Goal: Task Accomplishment & Management: Manage account settings

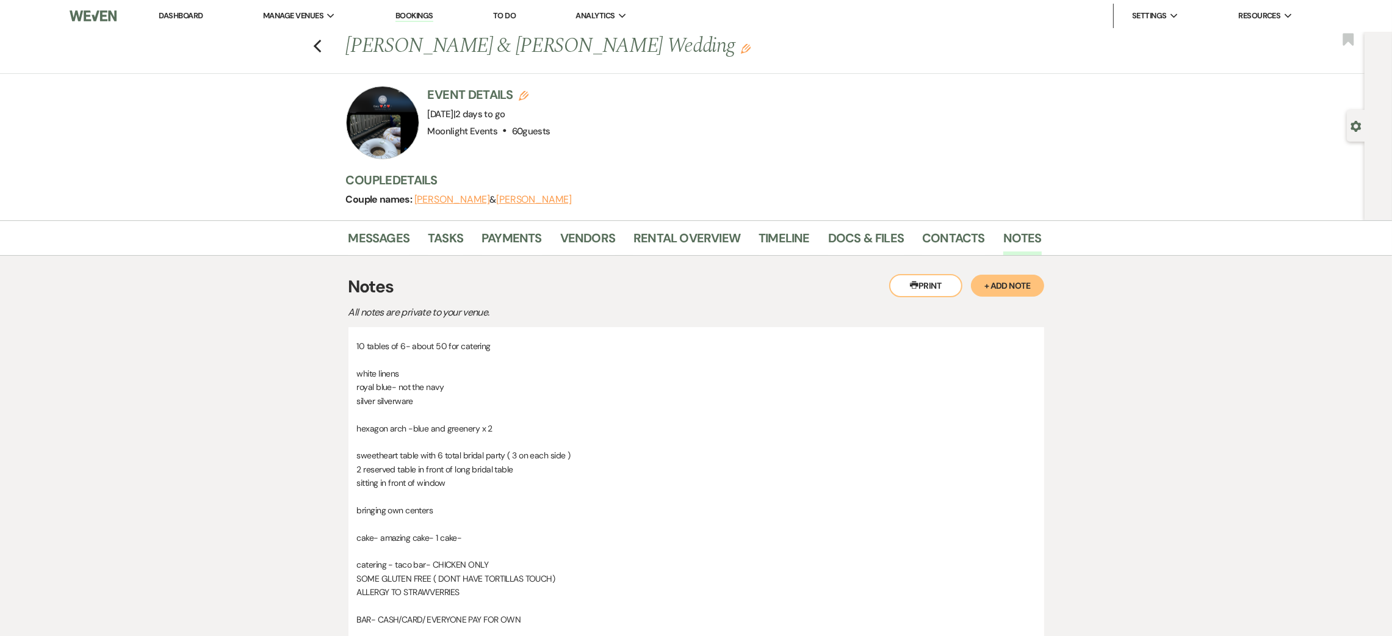
click at [317, 44] on div "Previous [PERSON_NAME] & [PERSON_NAME] Wedding Edit Bookmark" at bounding box center [679, 53] width 1370 height 42
click at [321, 44] on use "button" at bounding box center [317, 46] width 8 height 13
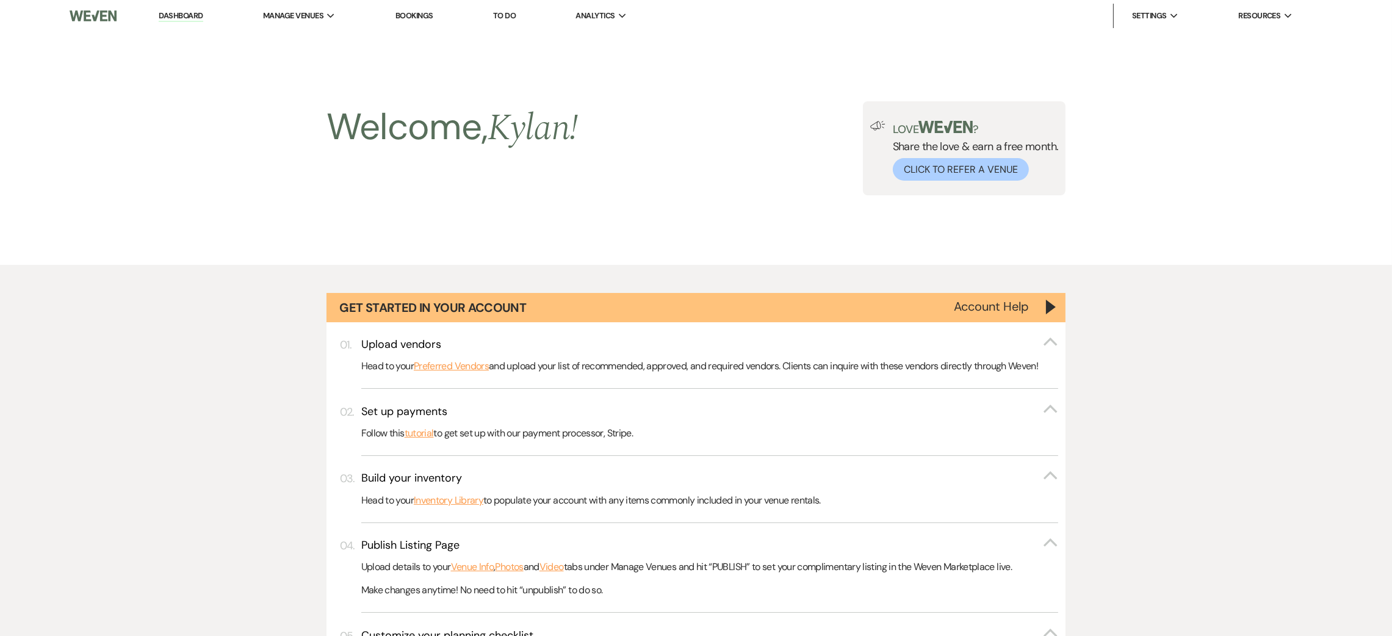
scroll to position [815, 0]
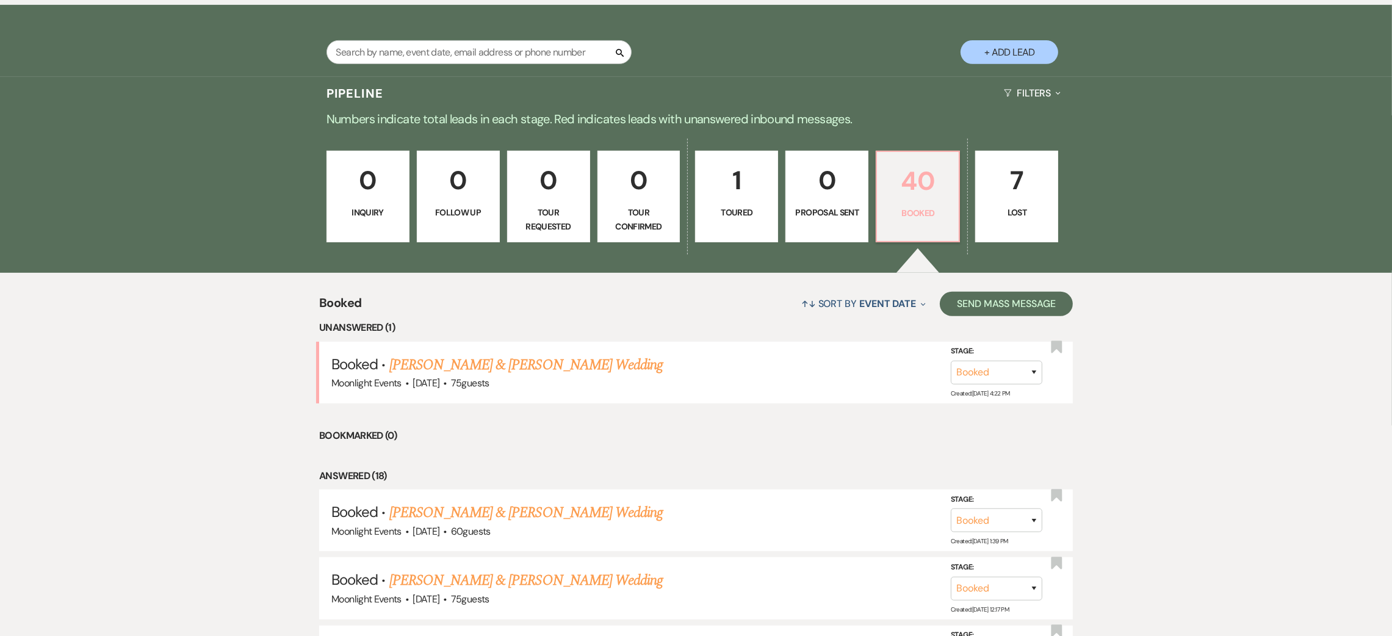
click at [888, 189] on p "40" at bounding box center [917, 180] width 67 height 41
click at [525, 361] on link "[PERSON_NAME] & [PERSON_NAME] Wedding" at bounding box center [525, 365] width 273 height 22
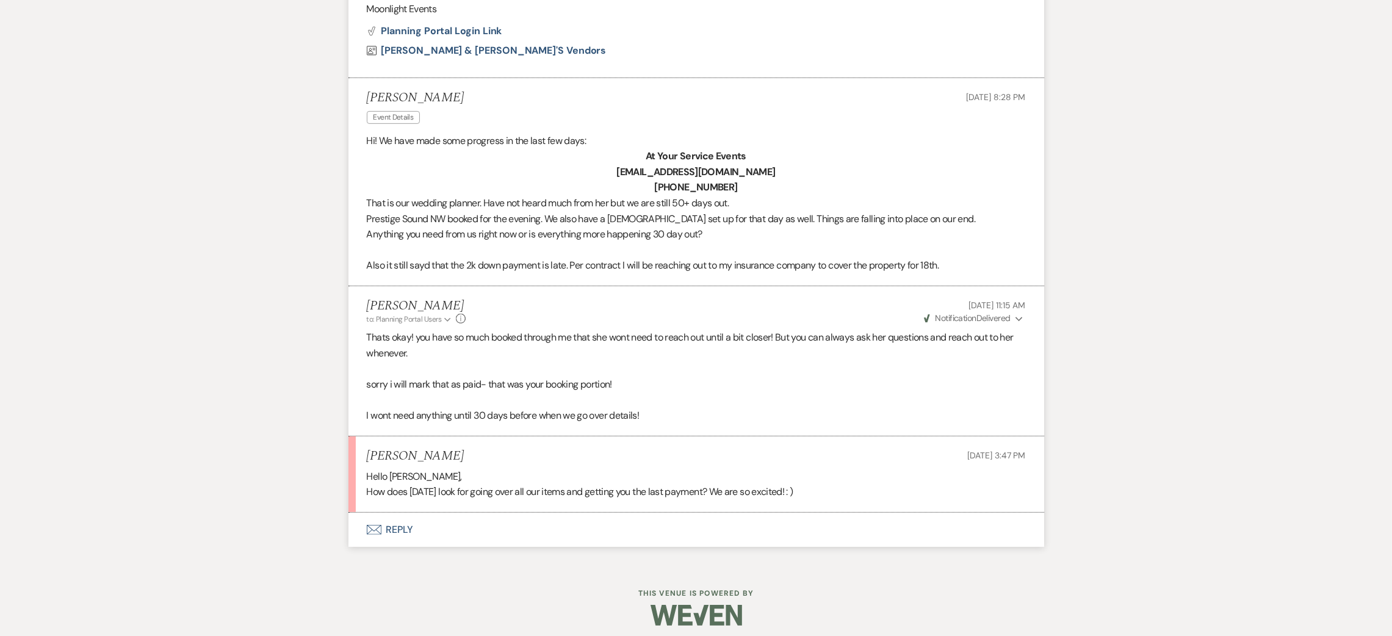
scroll to position [771, 0]
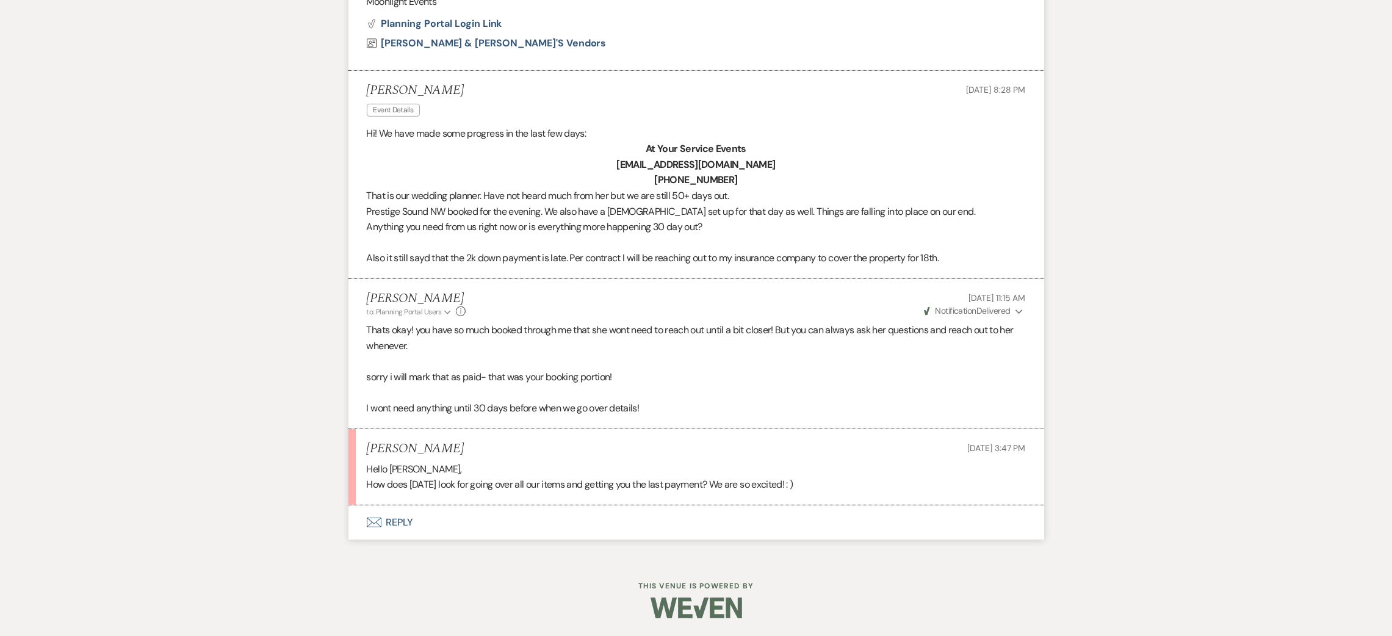
click at [398, 520] on button "Envelope Reply" at bounding box center [696, 522] width 696 height 34
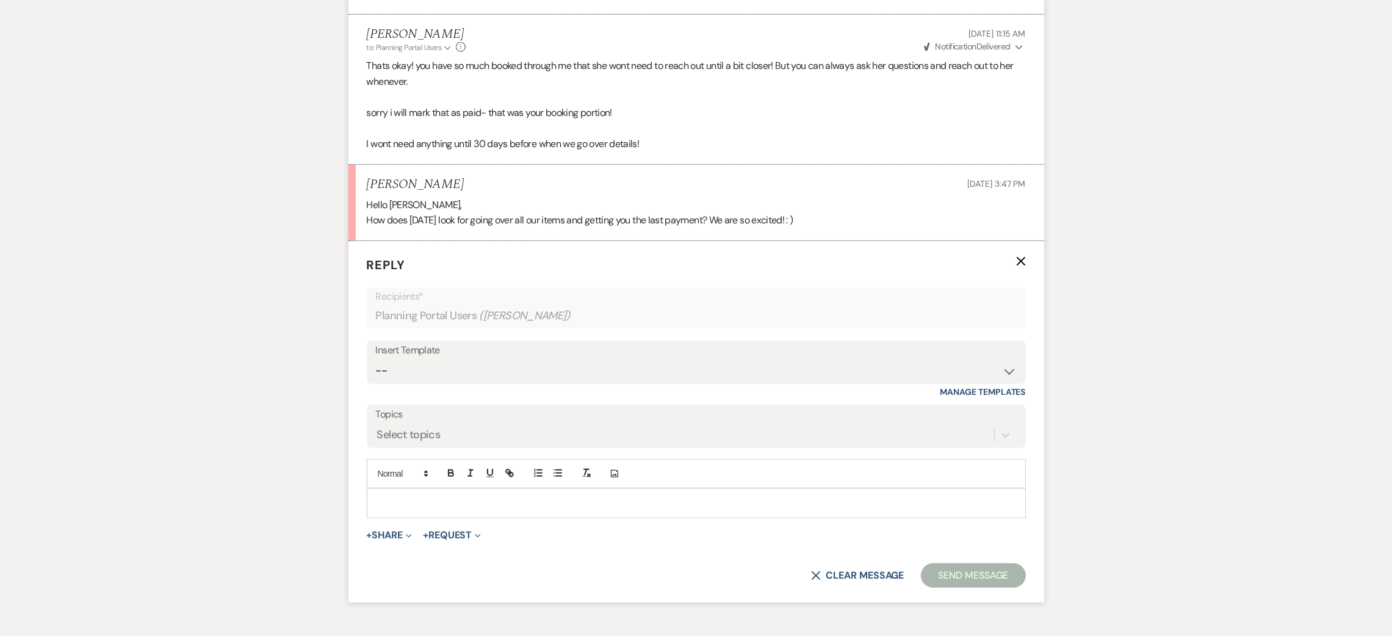
scroll to position [1049, 0]
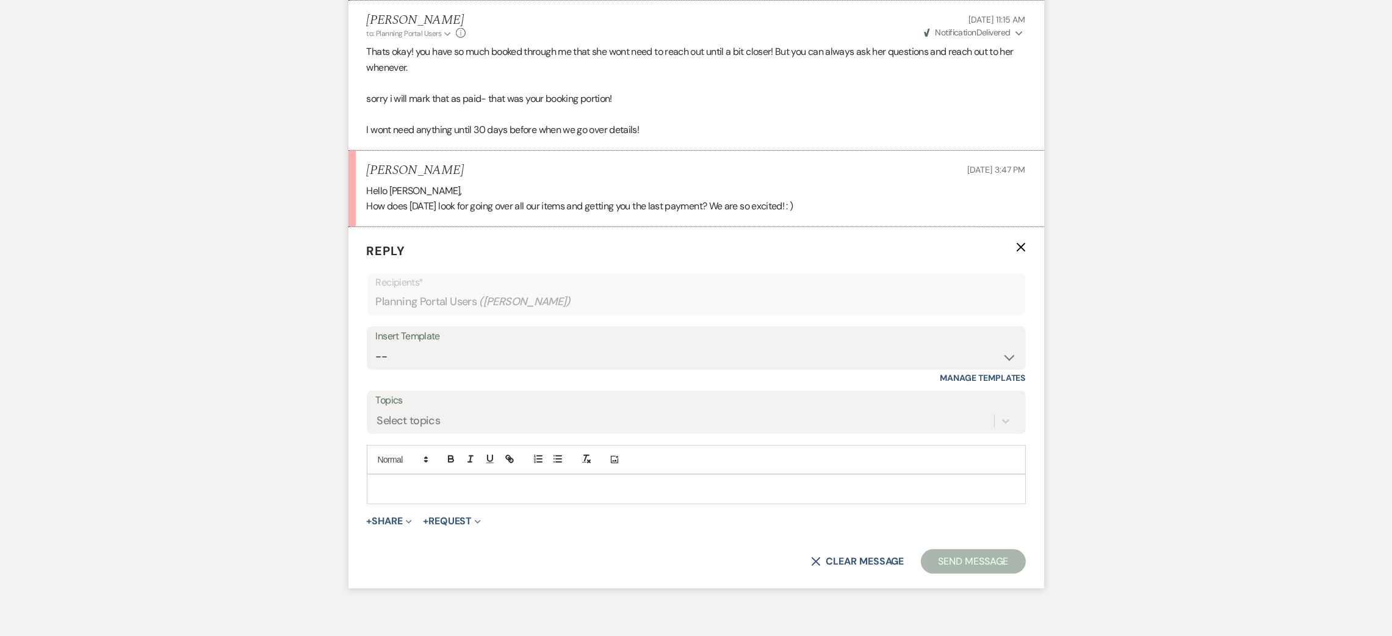
click at [423, 484] on p at bounding box center [695, 488] width 639 height 13
click at [418, 479] on div at bounding box center [696, 489] width 658 height 28
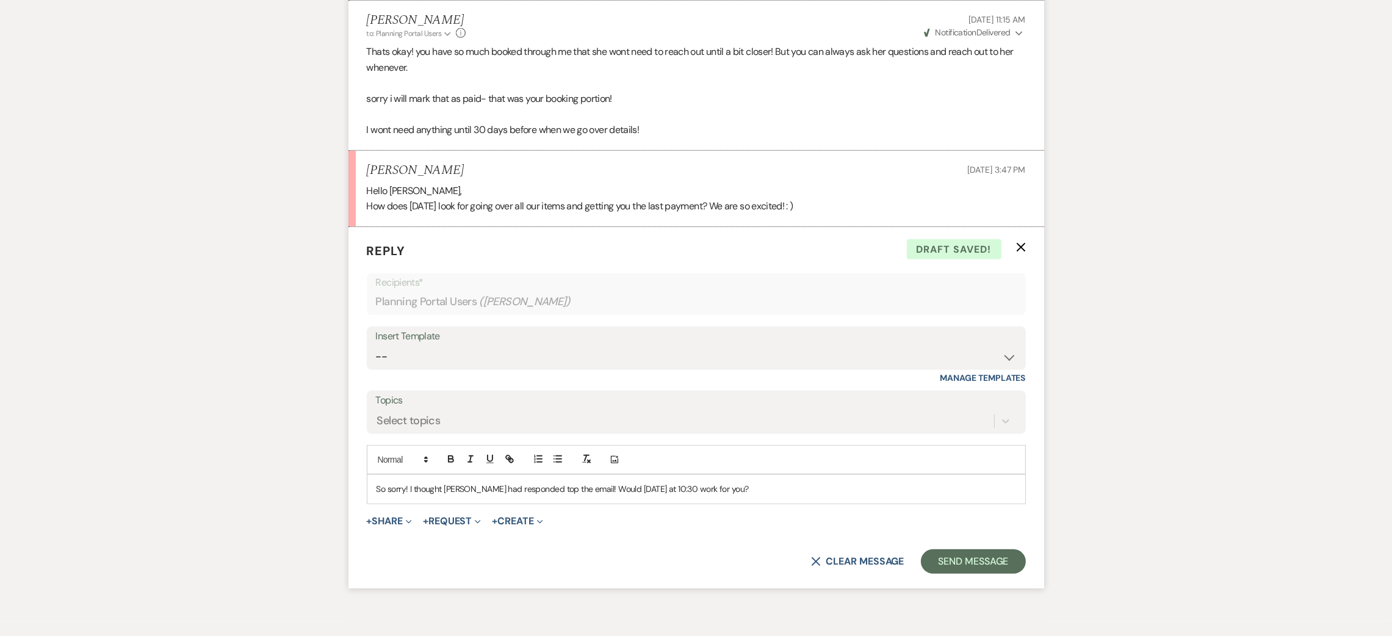
click at [534, 491] on p "So sorry! I thought [PERSON_NAME] had responded top the email! Would [DATE] at …" at bounding box center [695, 488] width 639 height 13
click at [973, 567] on button "Send Message" at bounding box center [973, 561] width 104 height 24
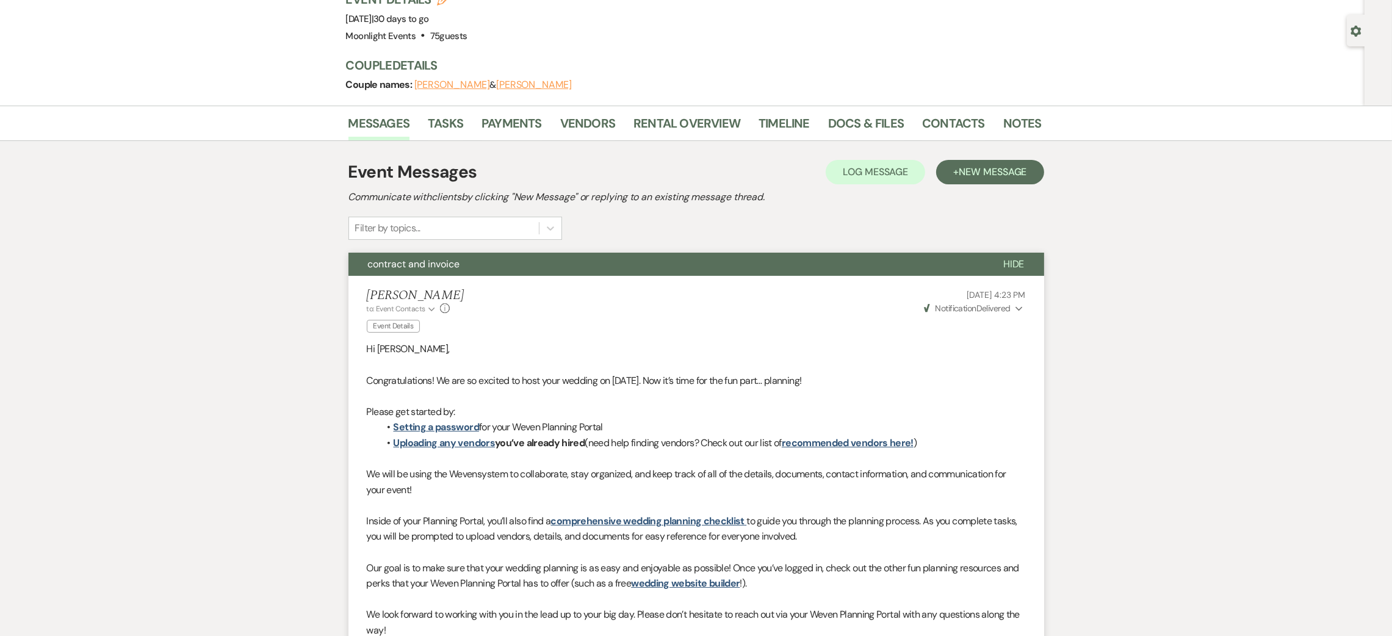
scroll to position [0, 0]
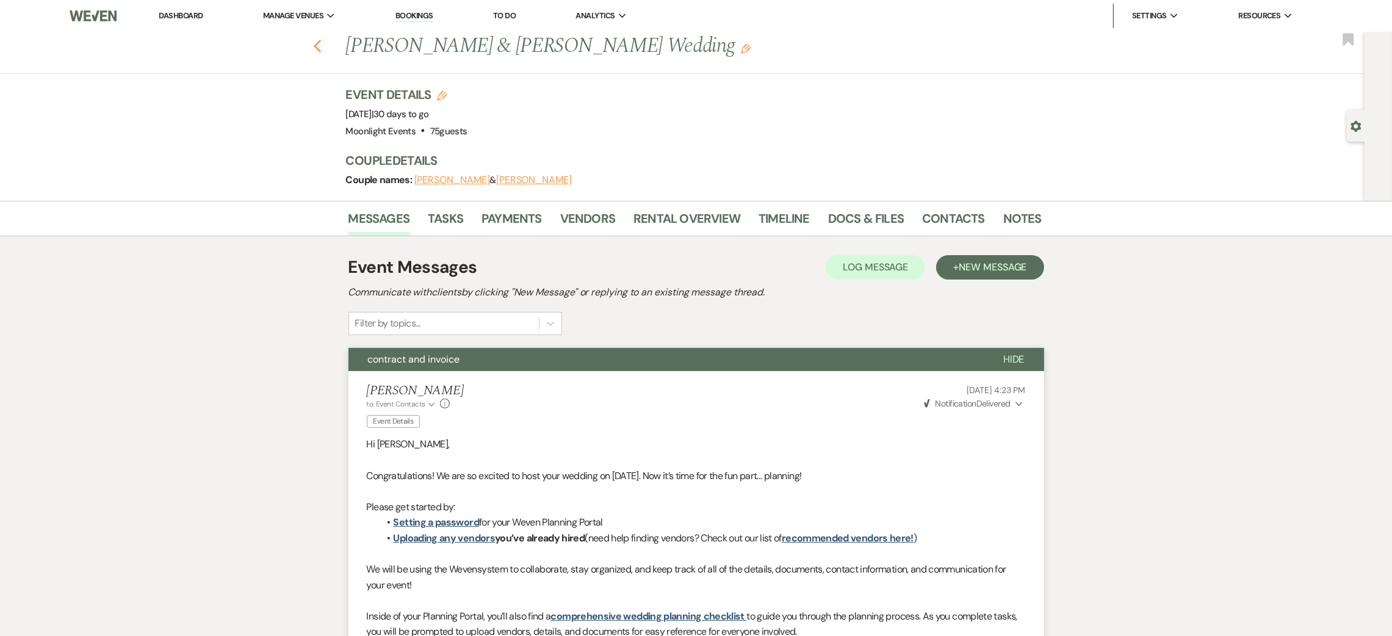
click at [322, 51] on icon "Previous" at bounding box center [317, 46] width 9 height 15
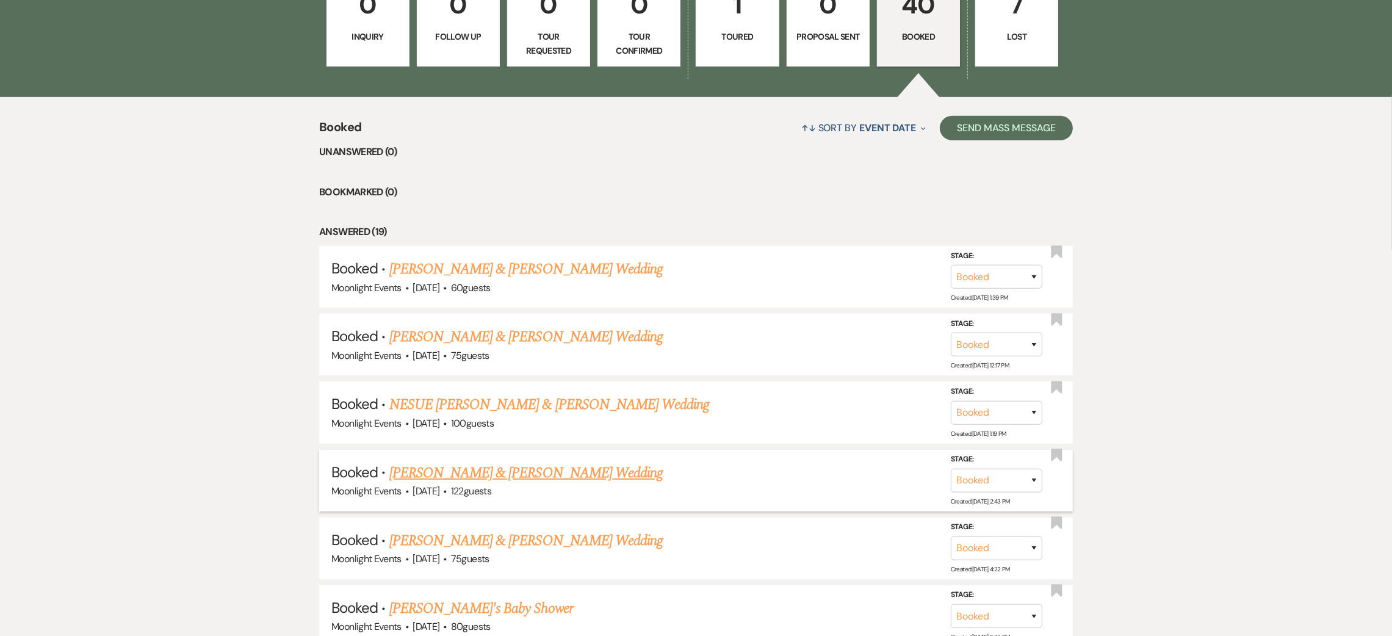
scroll to position [998, 0]
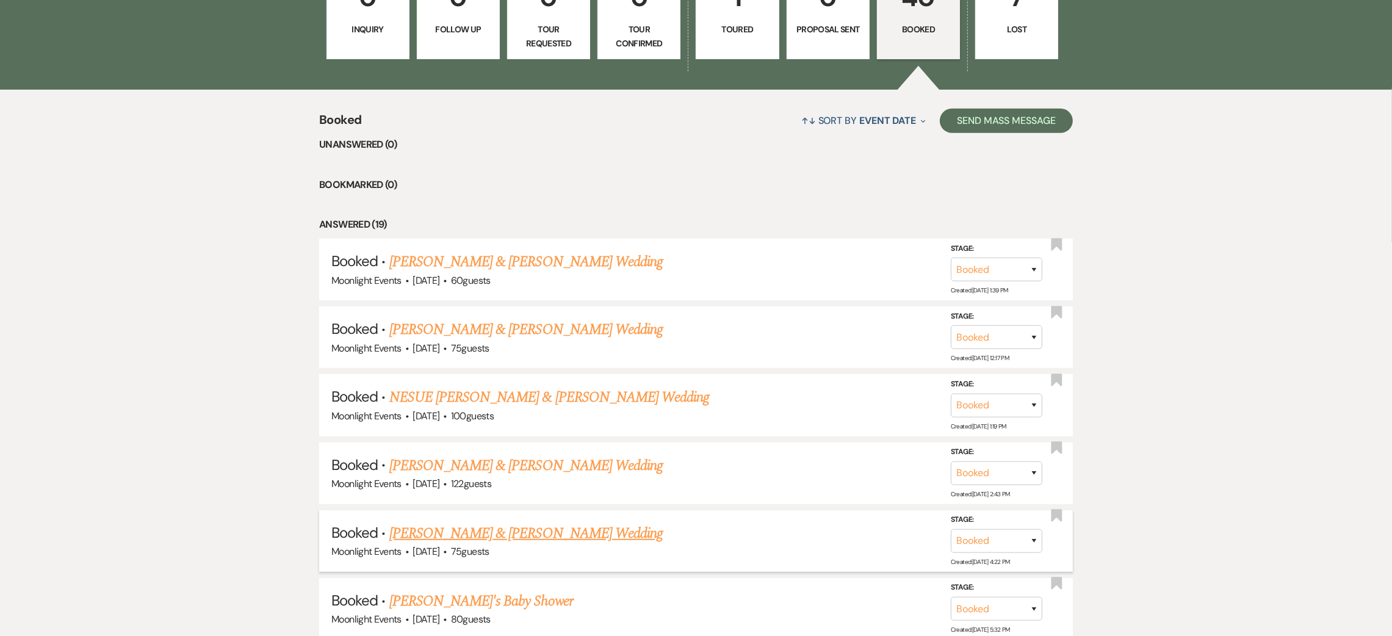
click at [531, 535] on link "[PERSON_NAME] & [PERSON_NAME] Wedding" at bounding box center [525, 533] width 273 height 22
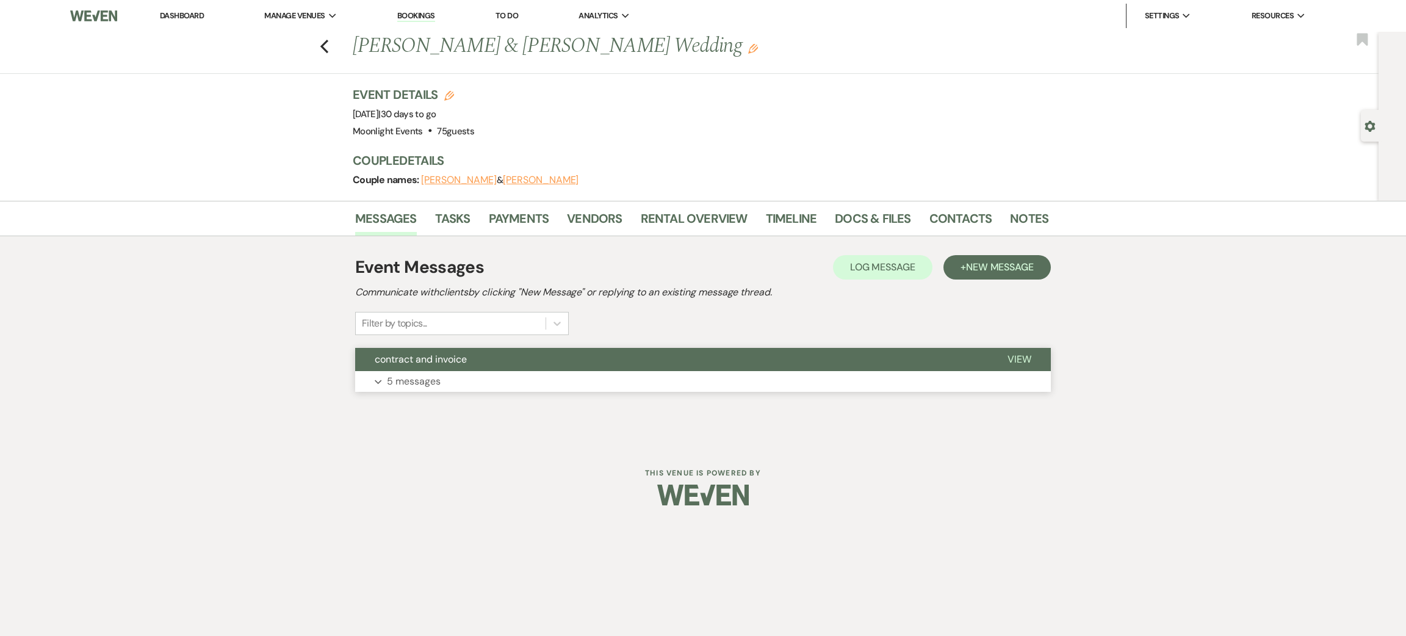
click at [459, 390] on button "Expand 5 messages" at bounding box center [703, 381] width 696 height 21
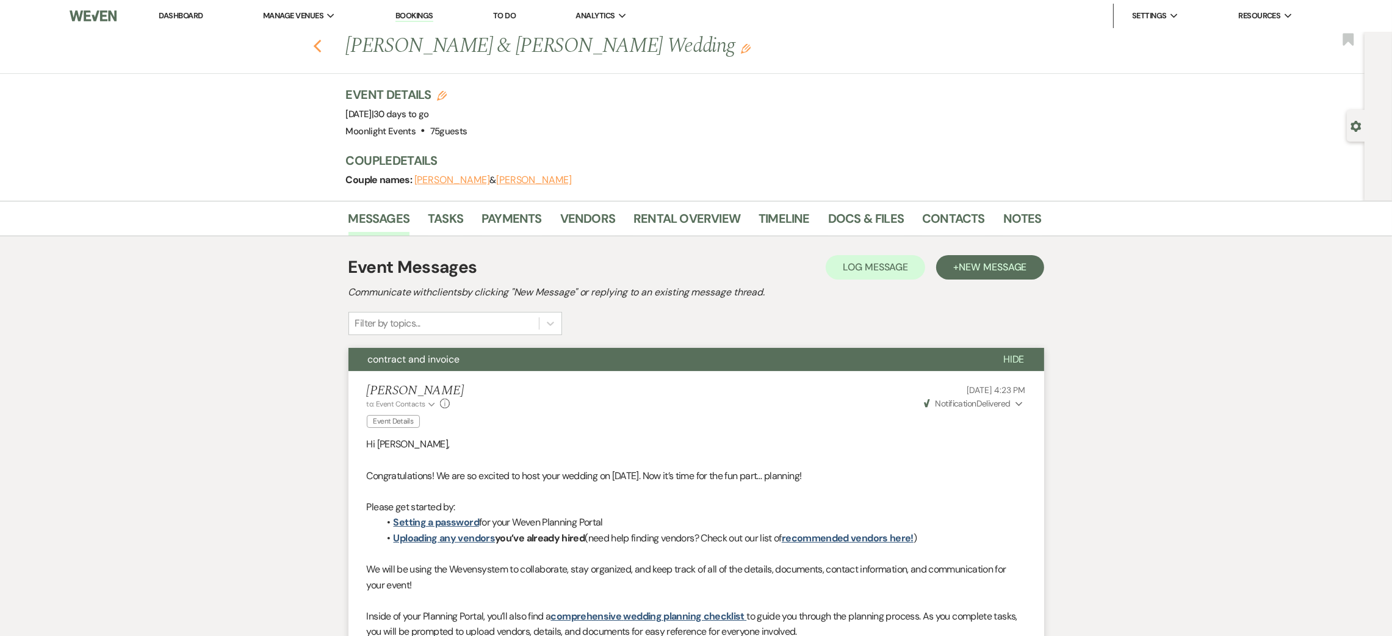
click at [320, 48] on icon "Previous" at bounding box center [317, 46] width 9 height 15
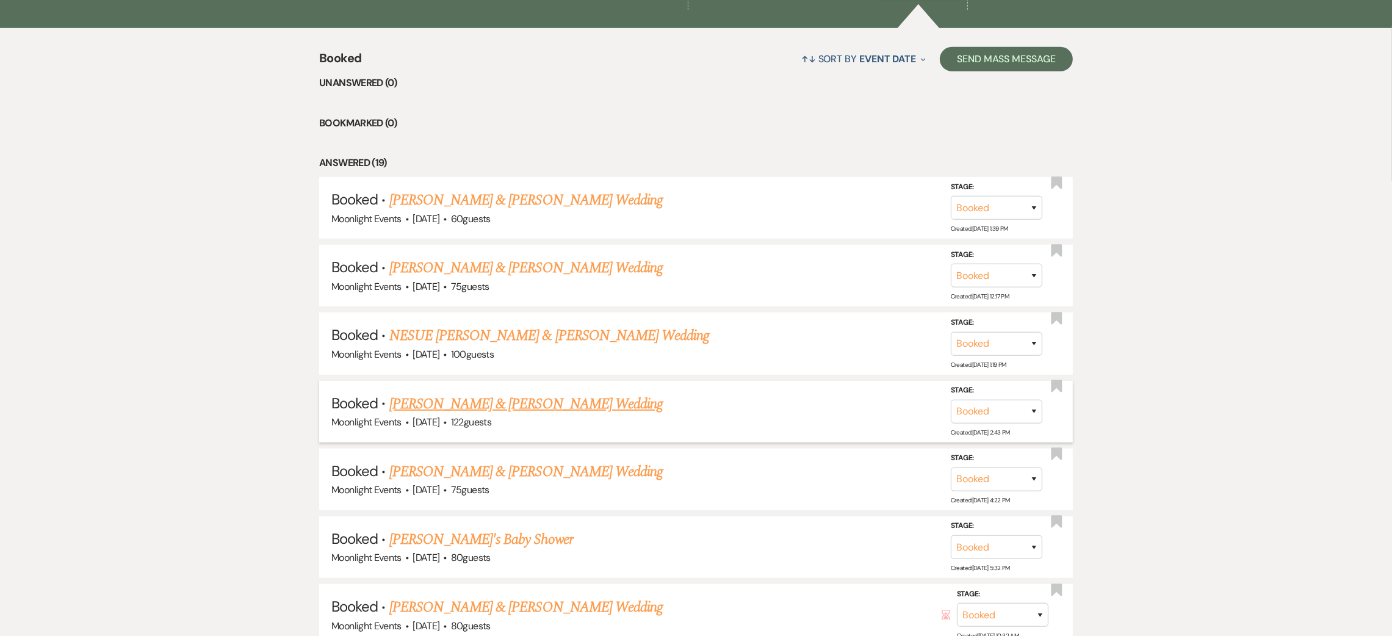
scroll to position [1090, 0]
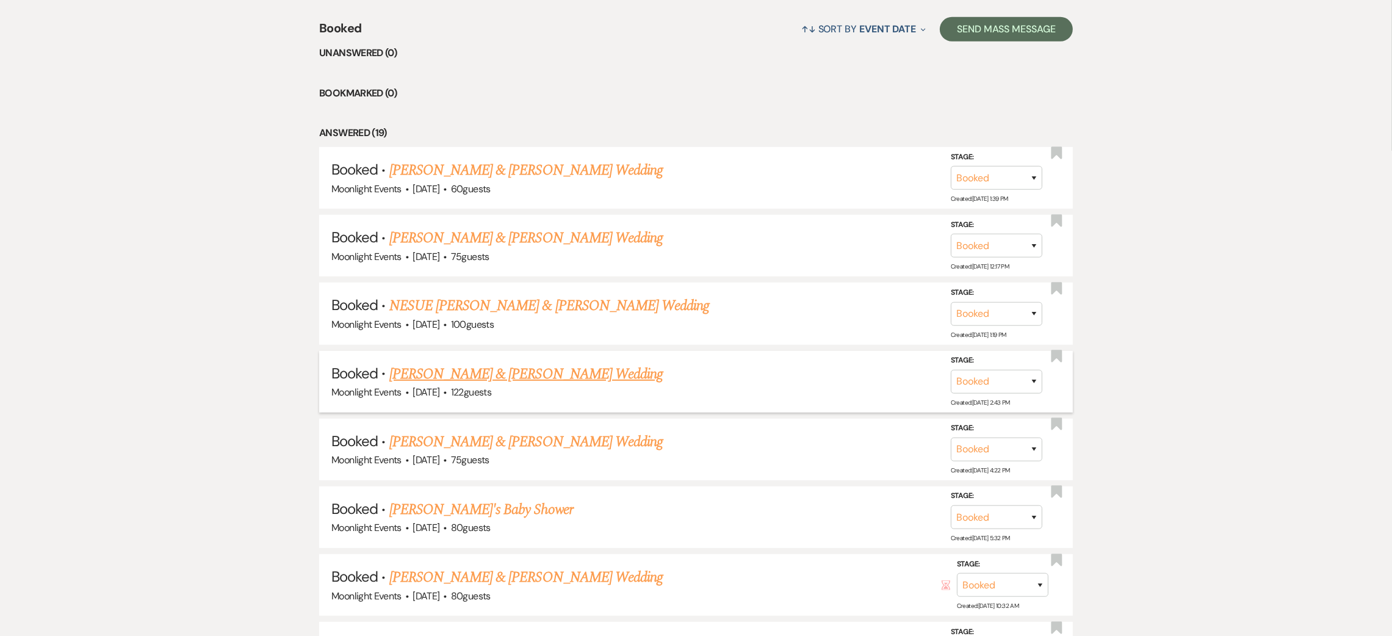
click at [492, 377] on link "[PERSON_NAME] & [PERSON_NAME] Wedding" at bounding box center [525, 374] width 273 height 22
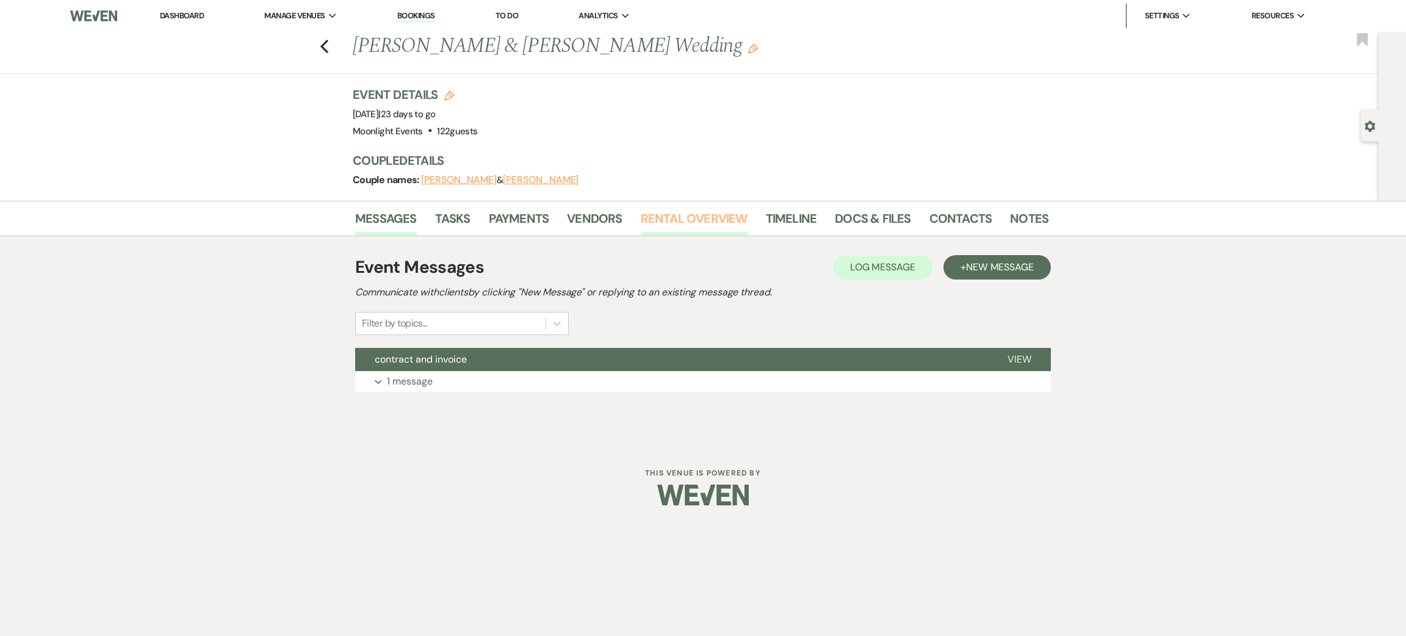
click at [671, 221] on link "Rental Overview" at bounding box center [694, 222] width 107 height 27
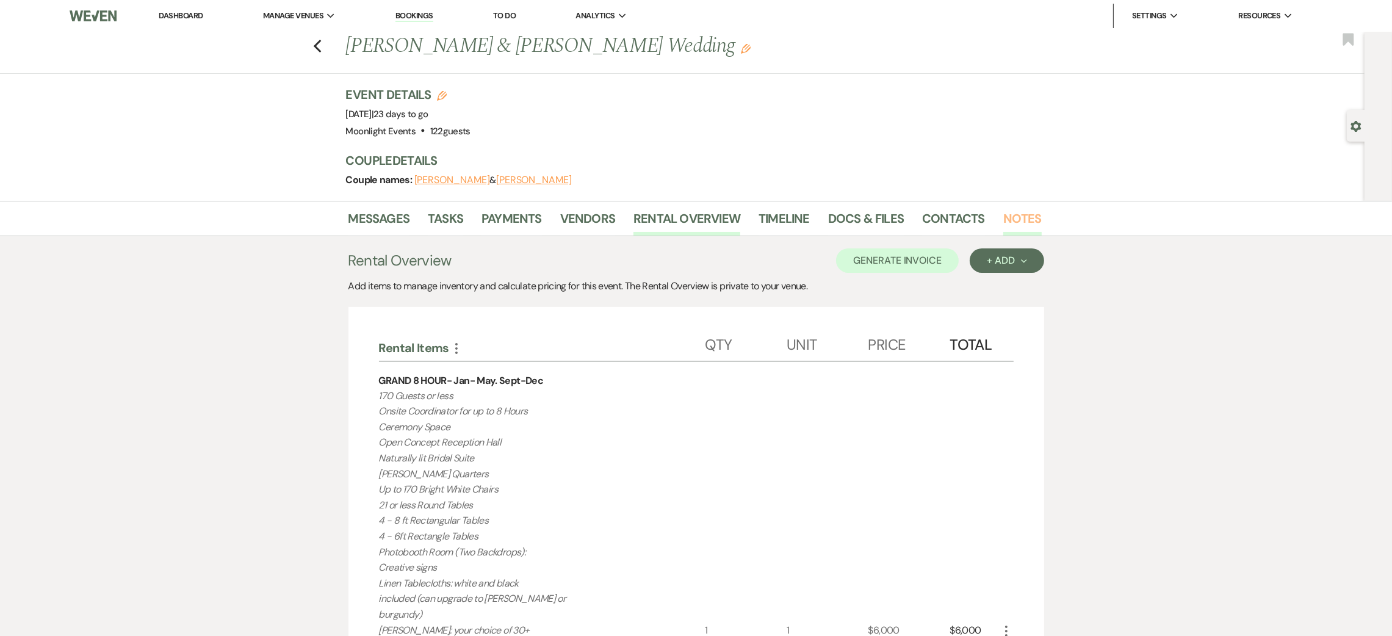
click at [1013, 221] on link "Notes" at bounding box center [1022, 222] width 38 height 27
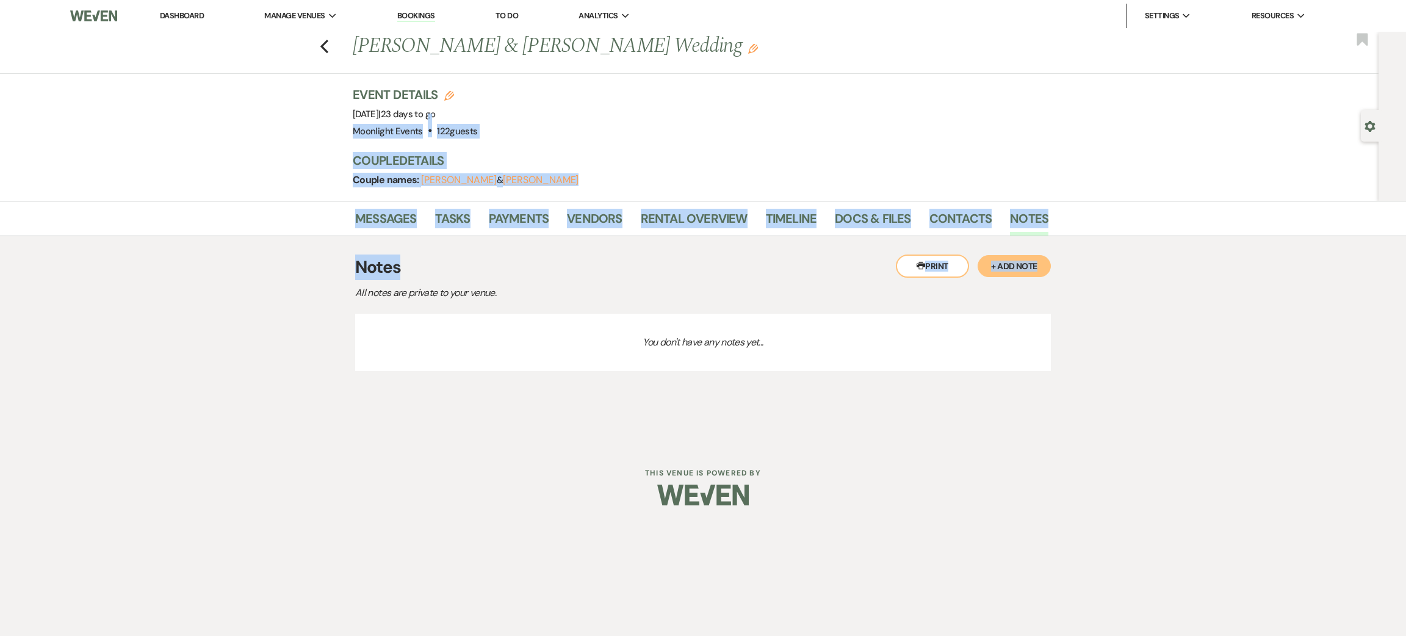
click at [972, 313] on div "Previous [PERSON_NAME] & [PERSON_NAME] Wedding Edit Bookmark Gear Settings Even…" at bounding box center [703, 207] width 1406 height 351
click at [206, 329] on div "Messages Tasks Payments Vendors Rental Overview Timeline Docs & Files Contacts …" at bounding box center [703, 292] width 1406 height 183
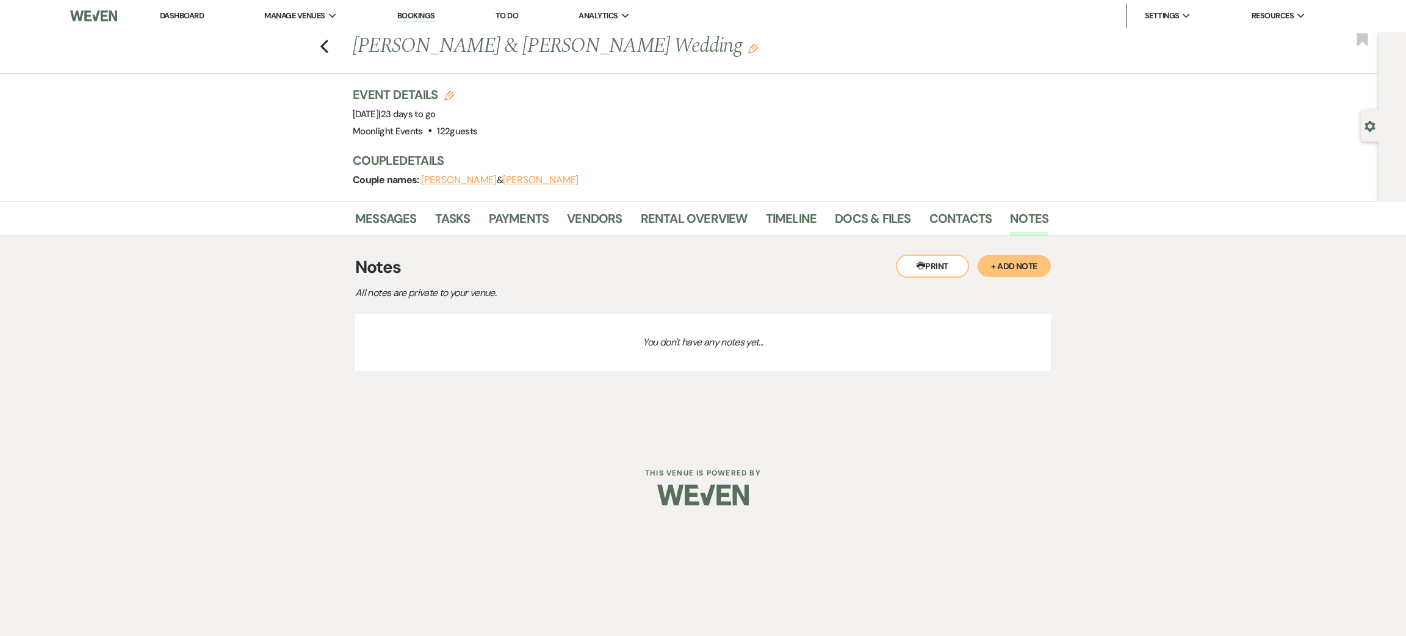
click at [1037, 270] on button "+ Add Note" at bounding box center [1013, 266] width 73 height 22
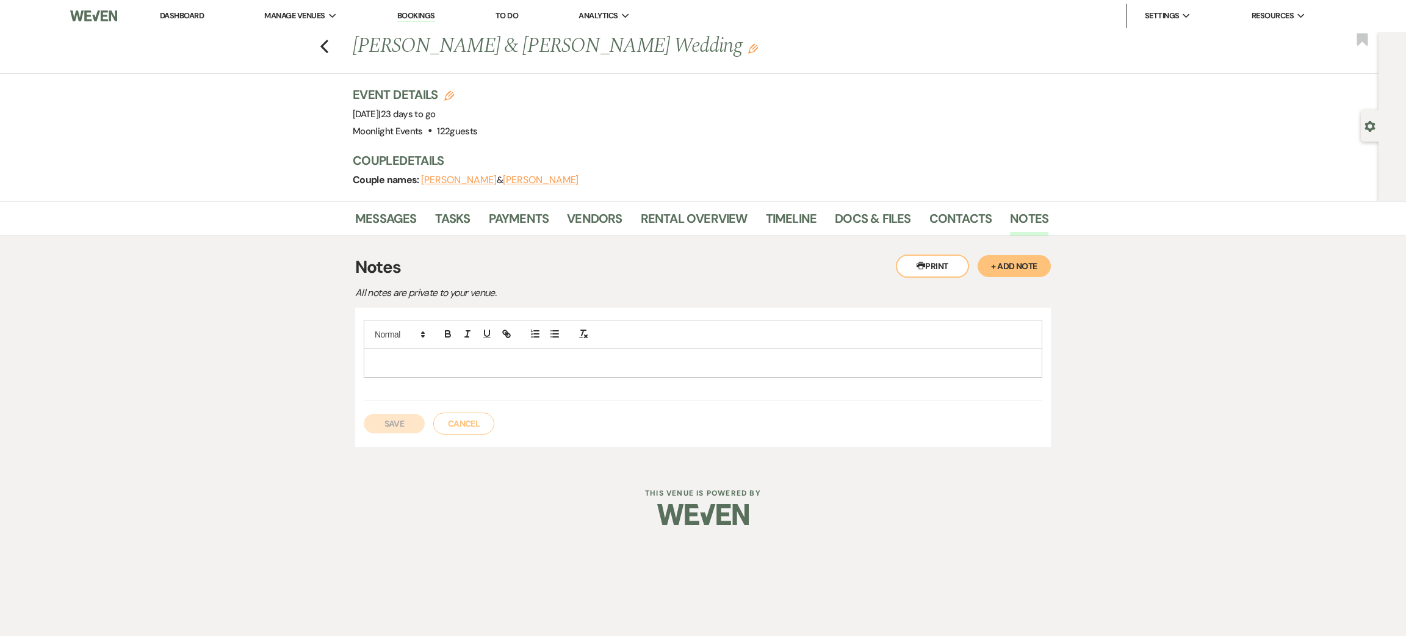
click at [468, 353] on div at bounding box center [702, 362] width 677 height 28
click at [376, 368] on p "gguest count 122-" at bounding box center [702, 362] width 659 height 13
click at [456, 364] on p "guest count 122-" at bounding box center [702, 362] width 659 height 13
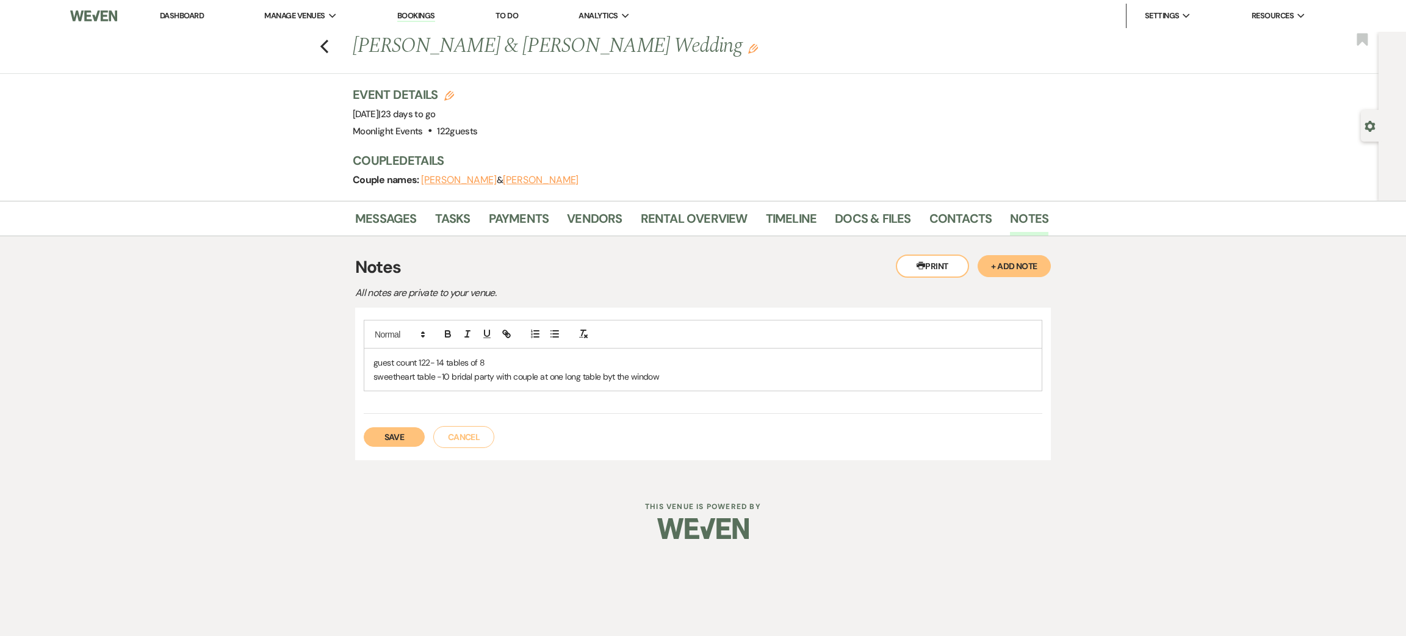
click at [613, 375] on p "sweetheart table -10 bridal party with couple at one long table byt the window" at bounding box center [702, 376] width 659 height 13
drag, startPoint x: 710, startPoint y: 378, endPoint x: 716, endPoint y: 386, distance: 9.5
click at [713, 380] on p "sweetheart table -10 bridal party with couple at one long table by the window" at bounding box center [702, 376] width 659 height 13
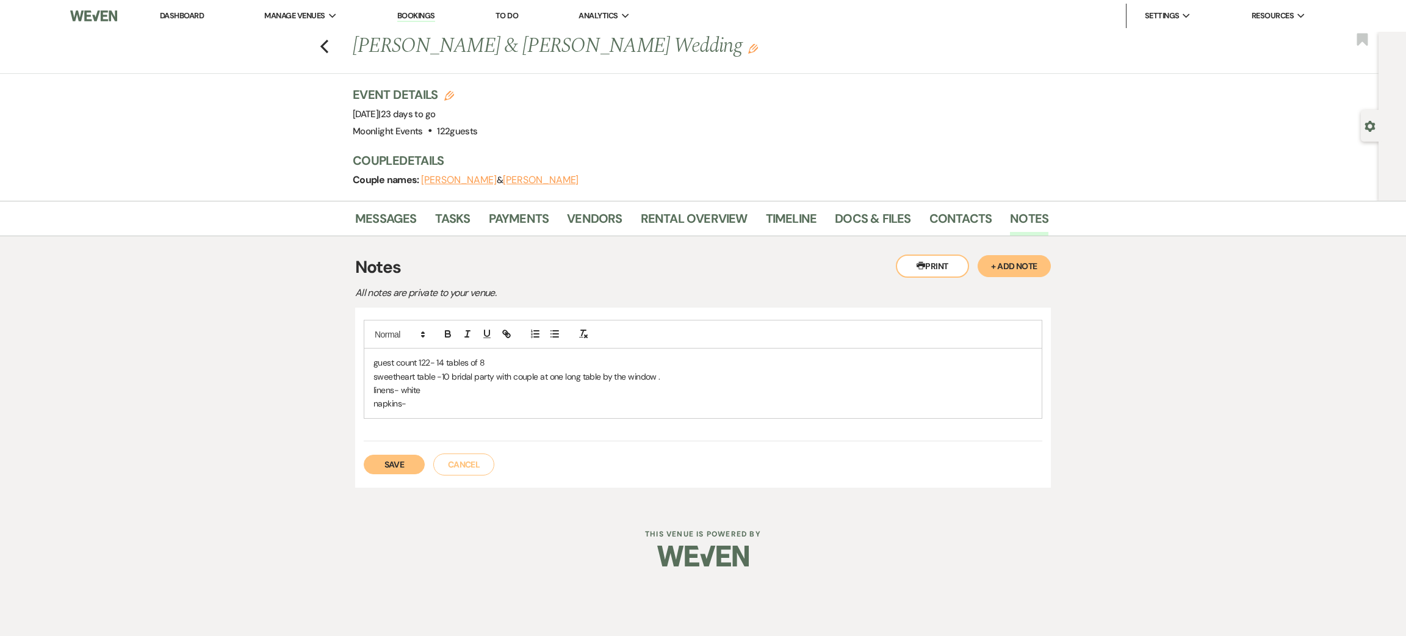
click at [742, 384] on p "linens- white" at bounding box center [702, 389] width 659 height 13
click at [472, 410] on div "guest count 122- 14 tables of 8 sweetheart table -10 bridal party with couple a…" at bounding box center [702, 383] width 677 height 70
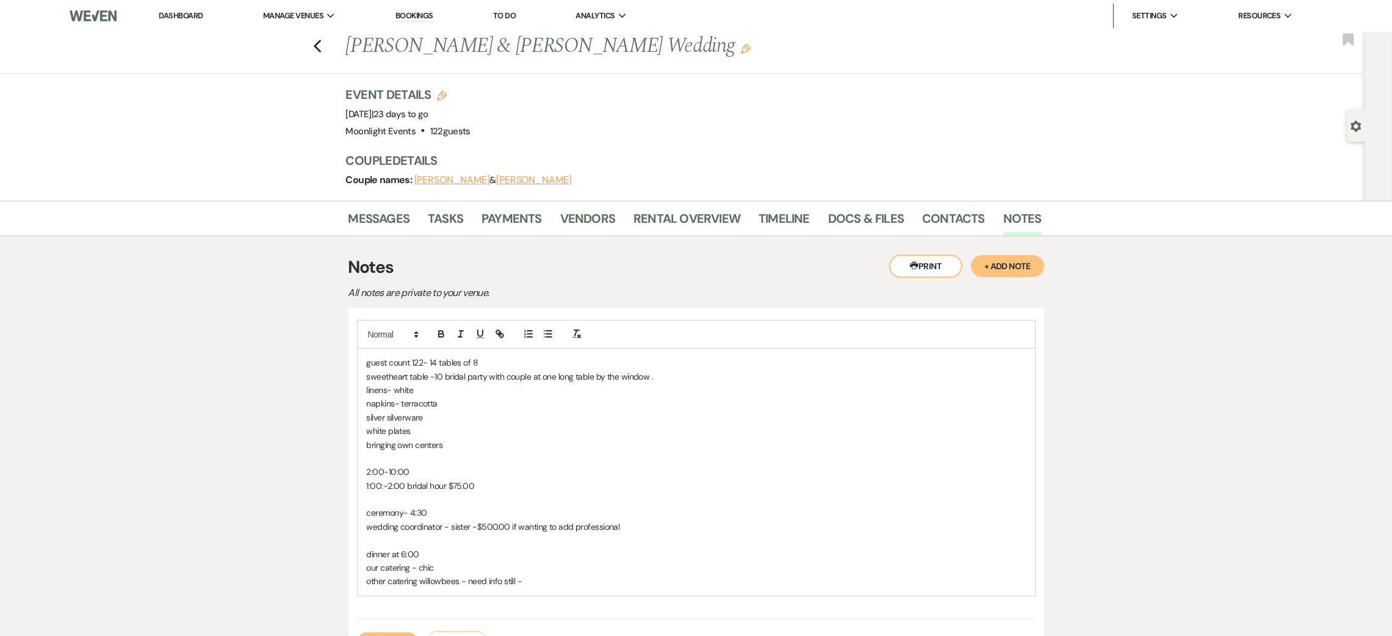
click at [463, 564] on p "our catering - chic" at bounding box center [696, 567] width 659 height 13
click at [444, 571] on p "our catering - chicken, veggies and salad" at bounding box center [696, 567] width 659 height 13
click at [595, 569] on p "our catering - chicken piccatta (capers) , veggies and salad" at bounding box center [696, 567] width 659 height 13
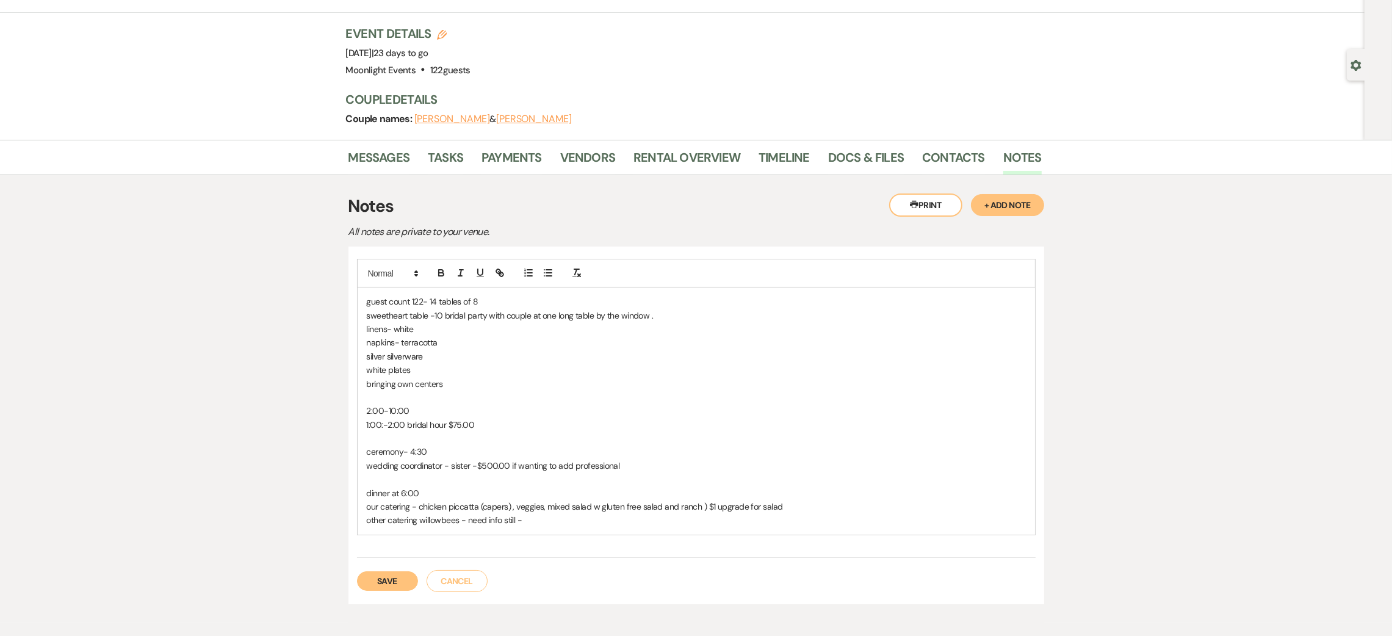
scroll to position [92, 0]
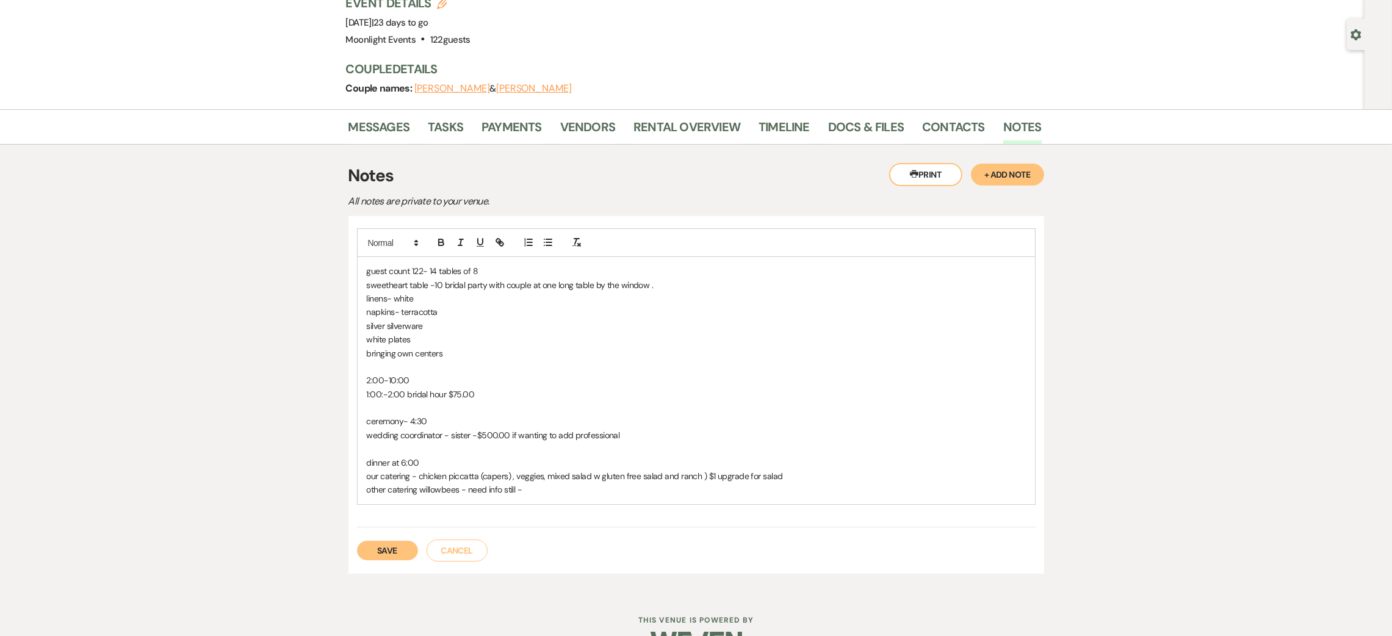
click at [810, 489] on p "other catering willowbees - need info still -" at bounding box center [696, 489] width 659 height 13
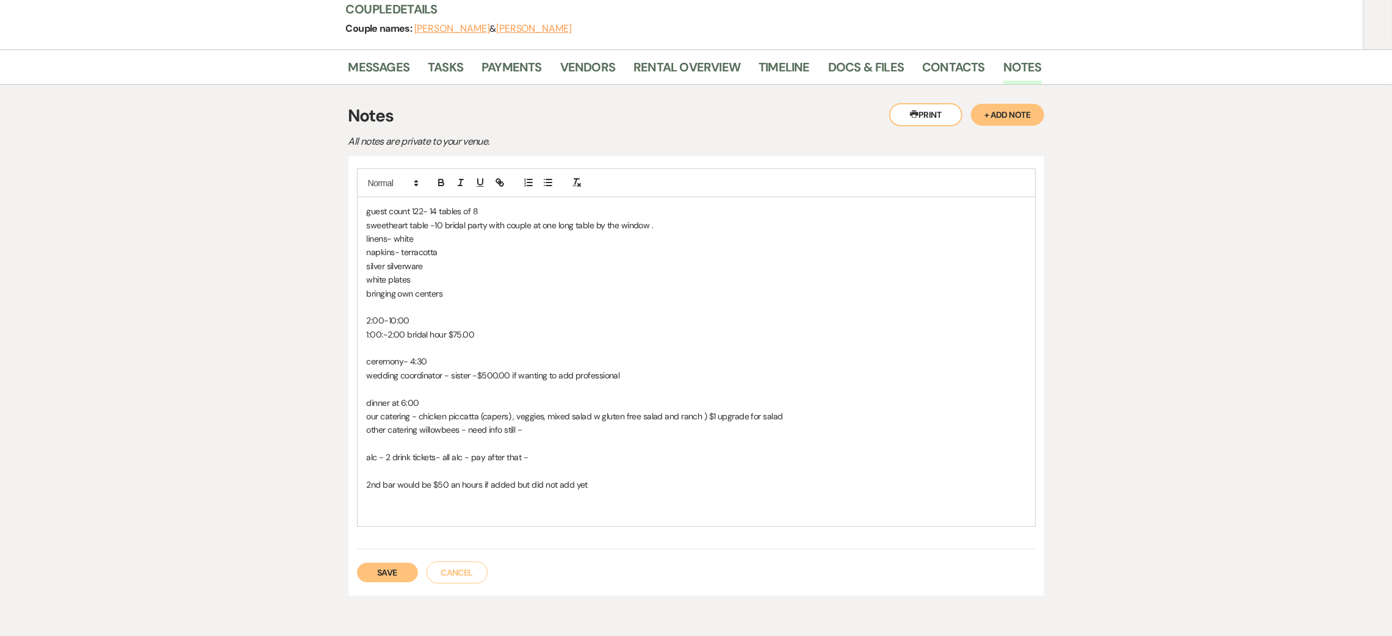
scroll to position [183, 0]
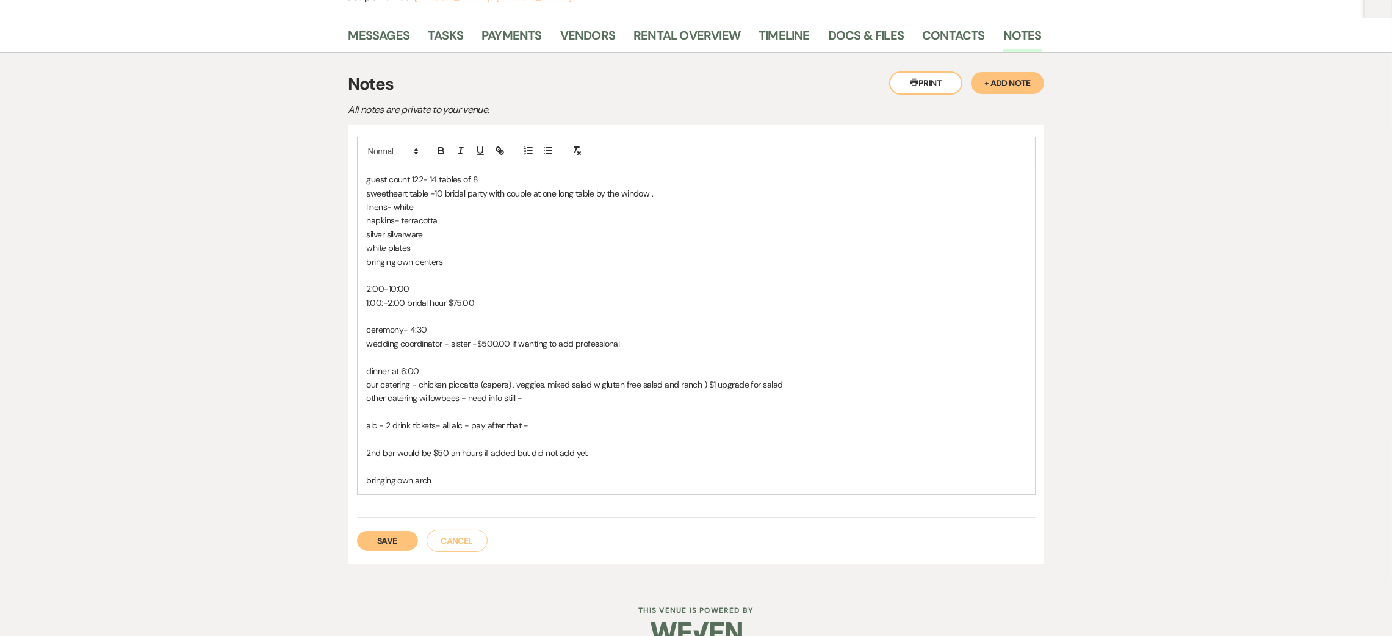
click at [376, 535] on button "Save" at bounding box center [387, 541] width 61 height 20
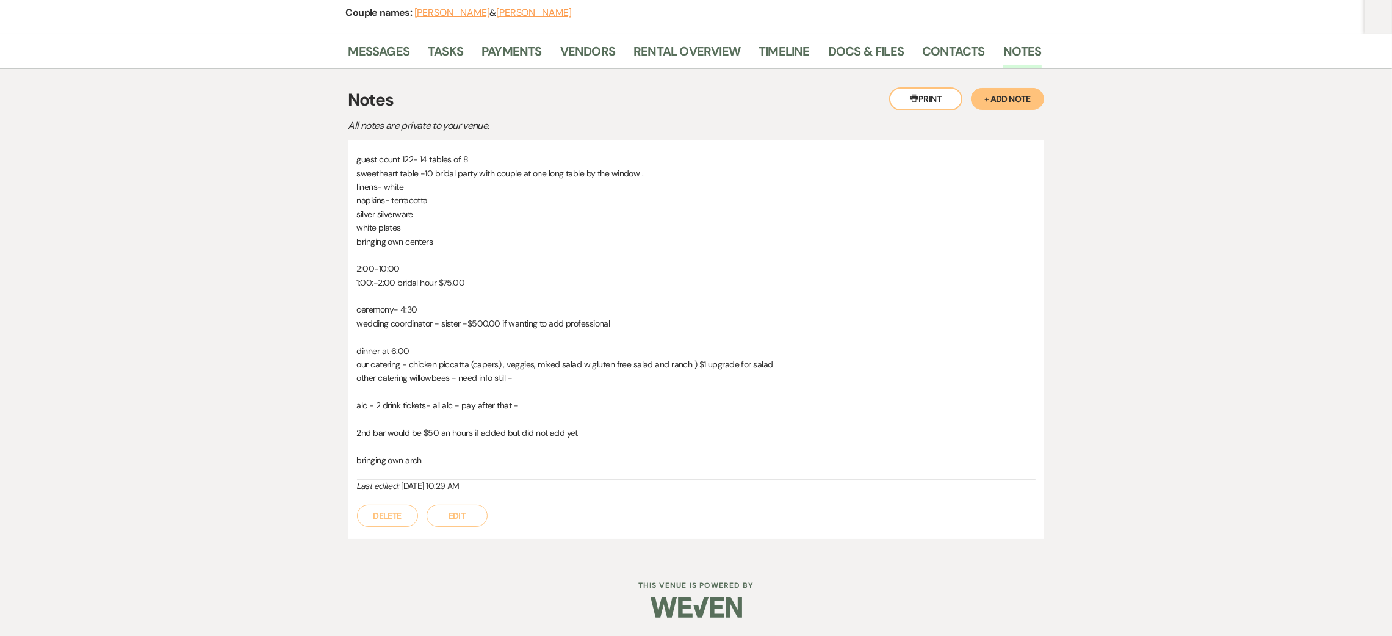
scroll to position [167, 0]
click at [650, 50] on link "Rental Overview" at bounding box center [686, 54] width 107 height 27
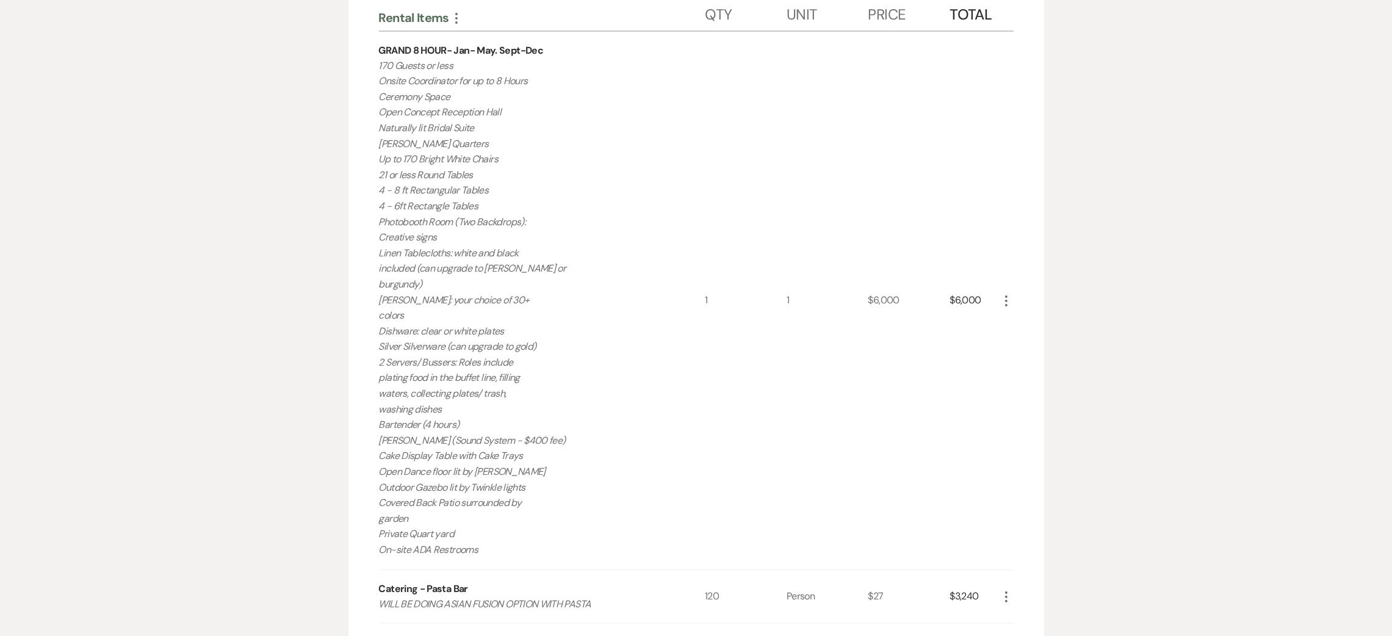
scroll to position [147, 0]
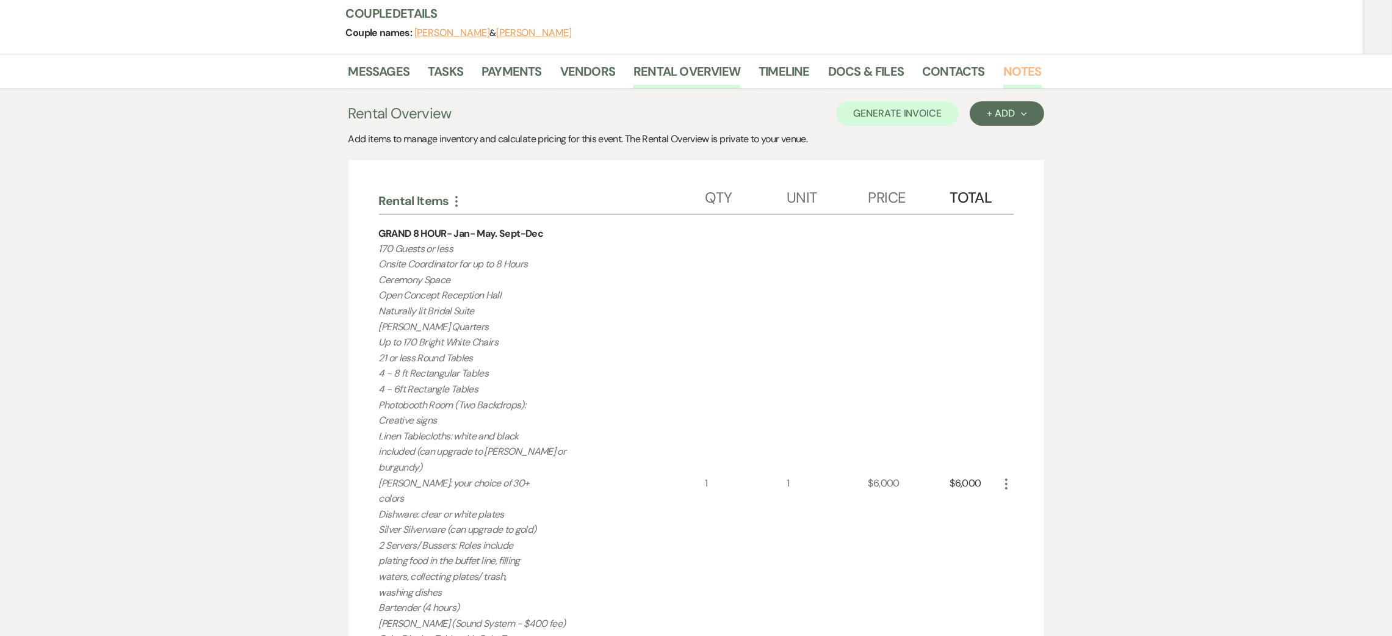
click at [1024, 74] on link "Notes" at bounding box center [1022, 75] width 38 height 27
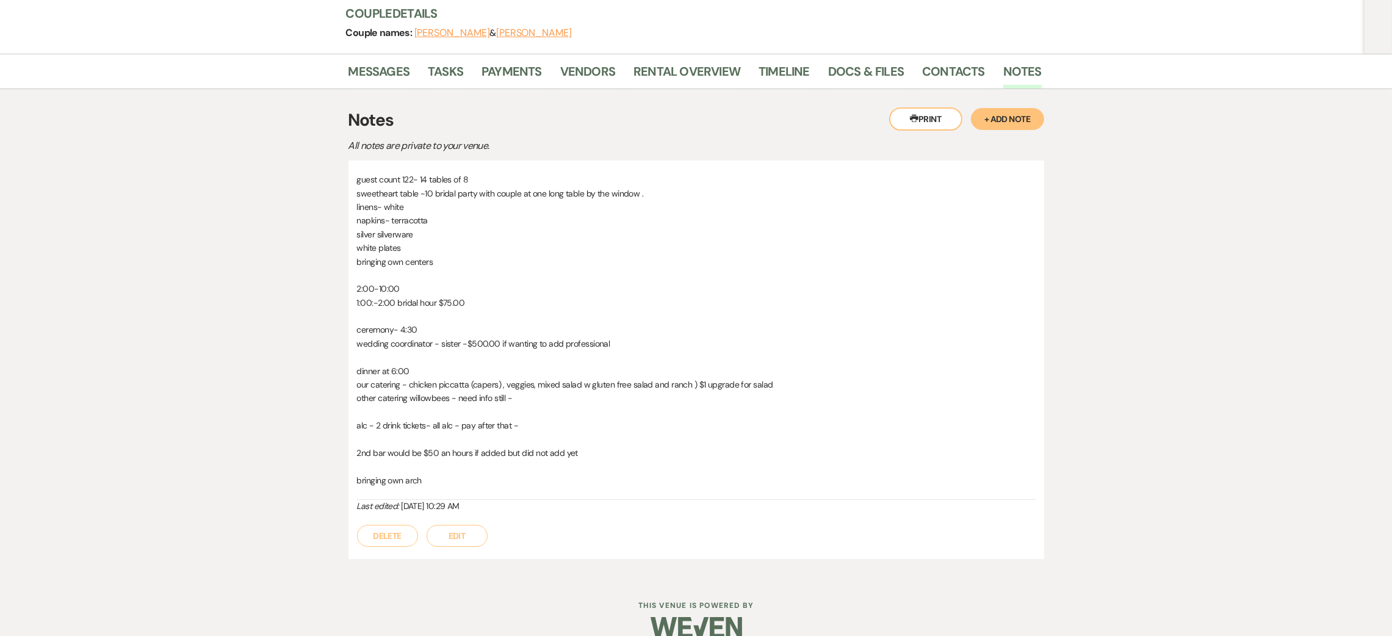
click at [459, 535] on button "Edit" at bounding box center [457, 536] width 61 height 22
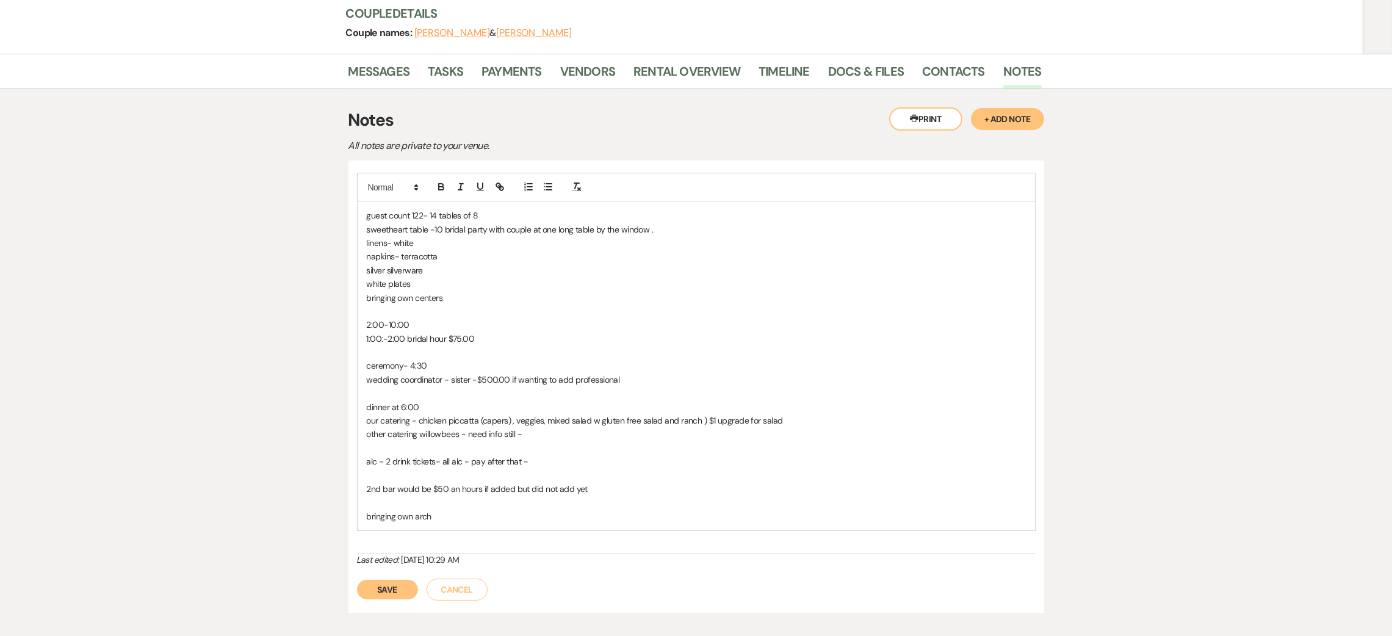
click at [468, 525] on div "guest count 122- 14 tables of 8 sweetheart table -10 bridal party with couple a…" at bounding box center [696, 365] width 677 height 329
click at [799, 419] on p "our catering - chicken piccatta (capers) , veggies, mixed salad w gluten free s…" at bounding box center [696, 420] width 659 height 13
click at [574, 431] on p "other catering willowbees - need info still -" at bounding box center [696, 433] width 659 height 13
click at [699, 417] on p "our catering - chicken piccatta (capers) , veggies, mixed salad w gluten free s…" at bounding box center [696, 420] width 659 height 13
click at [704, 419] on p "our catering - chicken piccatta (capers) , veggies, mixed salad w gluten free s…" at bounding box center [696, 420] width 659 height 13
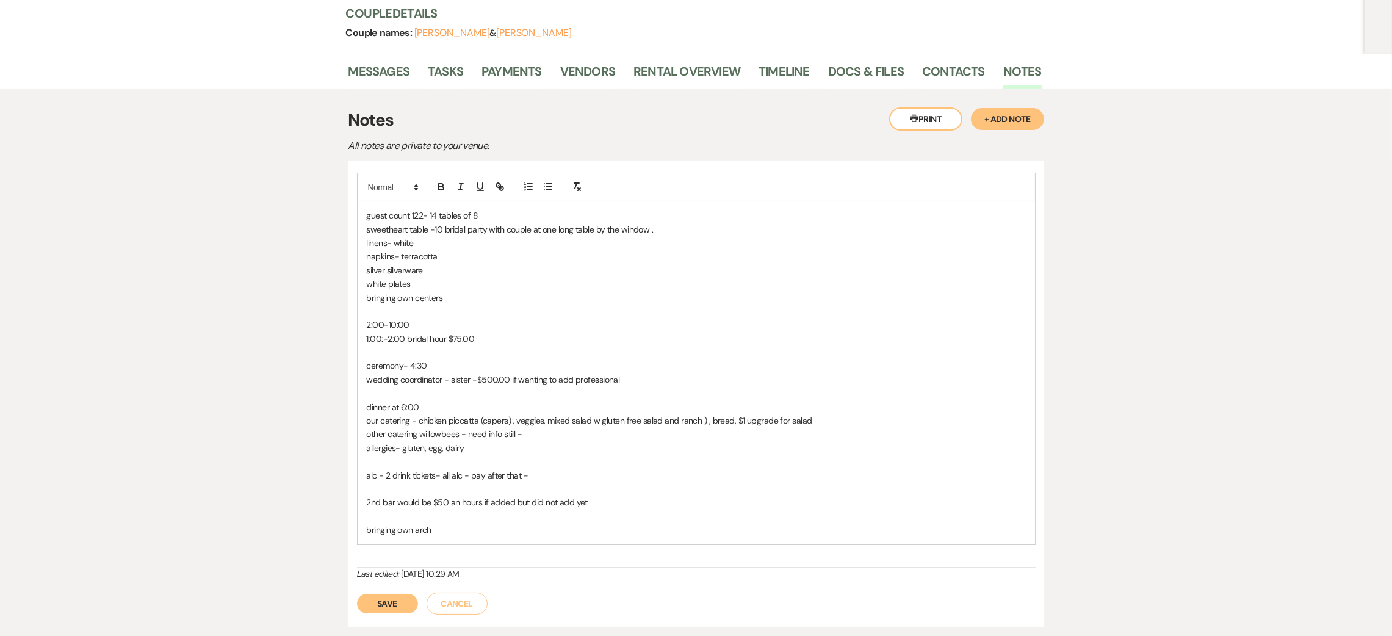
click at [709, 419] on p "our catering - chicken piccatta (capers) , veggies, mixed salad w gluten free s…" at bounding box center [696, 420] width 659 height 13
click at [522, 529] on p "bringing own arch" at bounding box center [696, 529] width 659 height 13
click at [484, 463] on p at bounding box center [696, 461] width 659 height 13
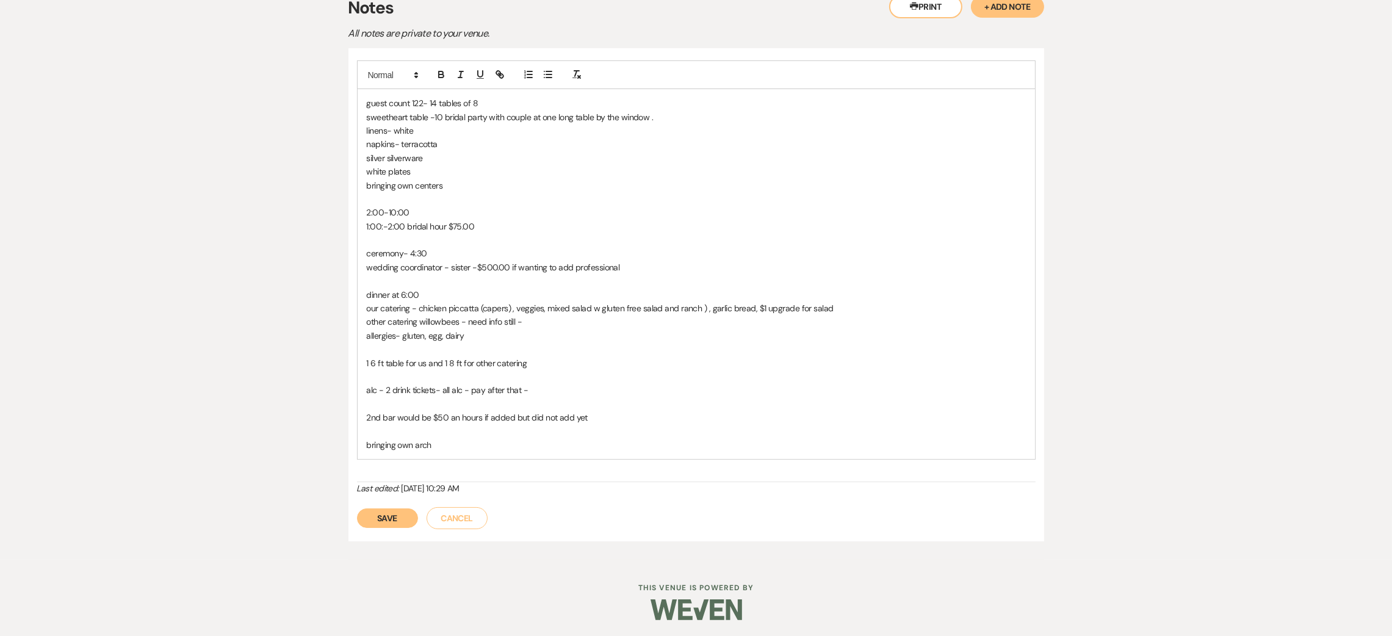
scroll to position [262, 0]
click at [461, 449] on div "guest count 122- 14 tables of 8 sweetheart table -10 bridal party with couple a…" at bounding box center [696, 272] width 677 height 370
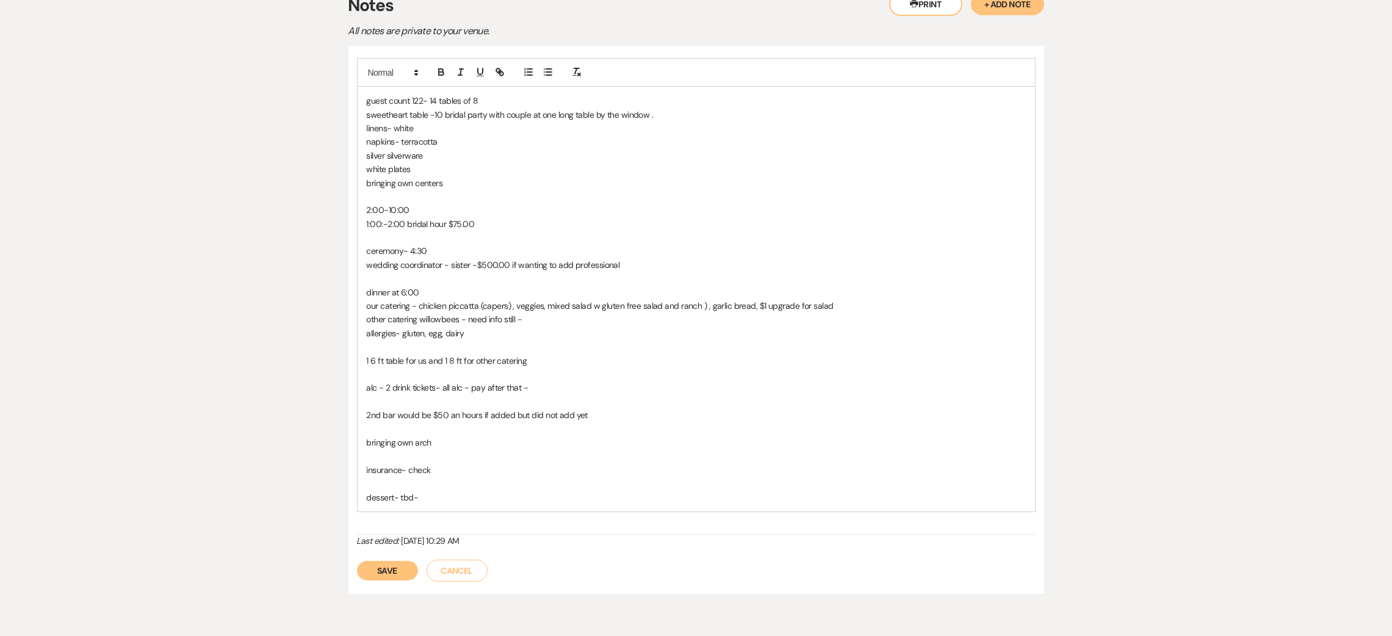
click at [380, 569] on button "Save" at bounding box center [387, 571] width 61 height 20
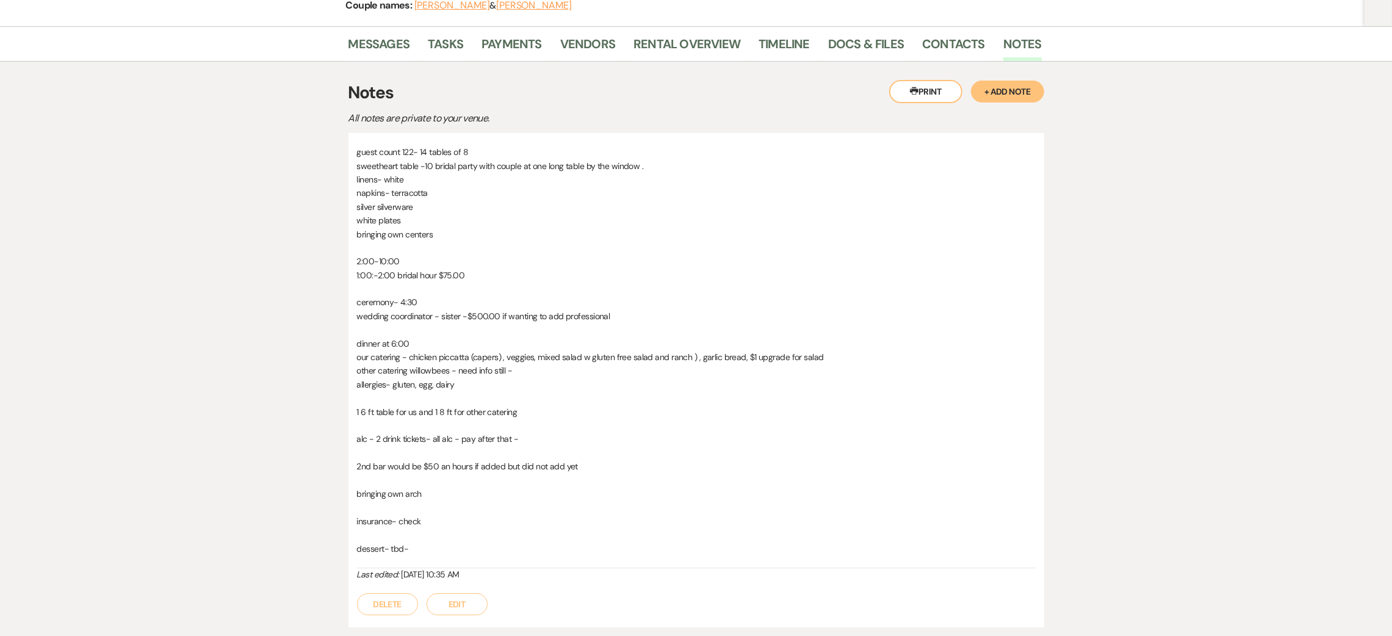
scroll to position [262, 0]
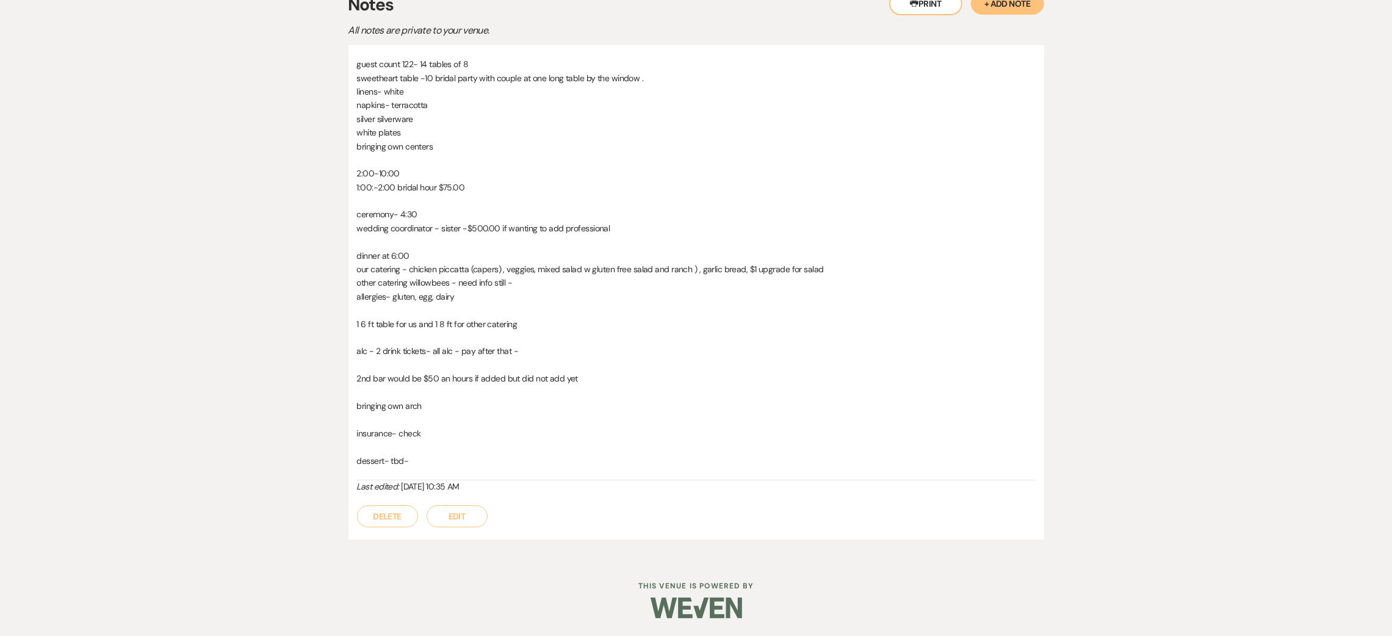
click at [474, 514] on button "Edit" at bounding box center [457, 516] width 61 height 22
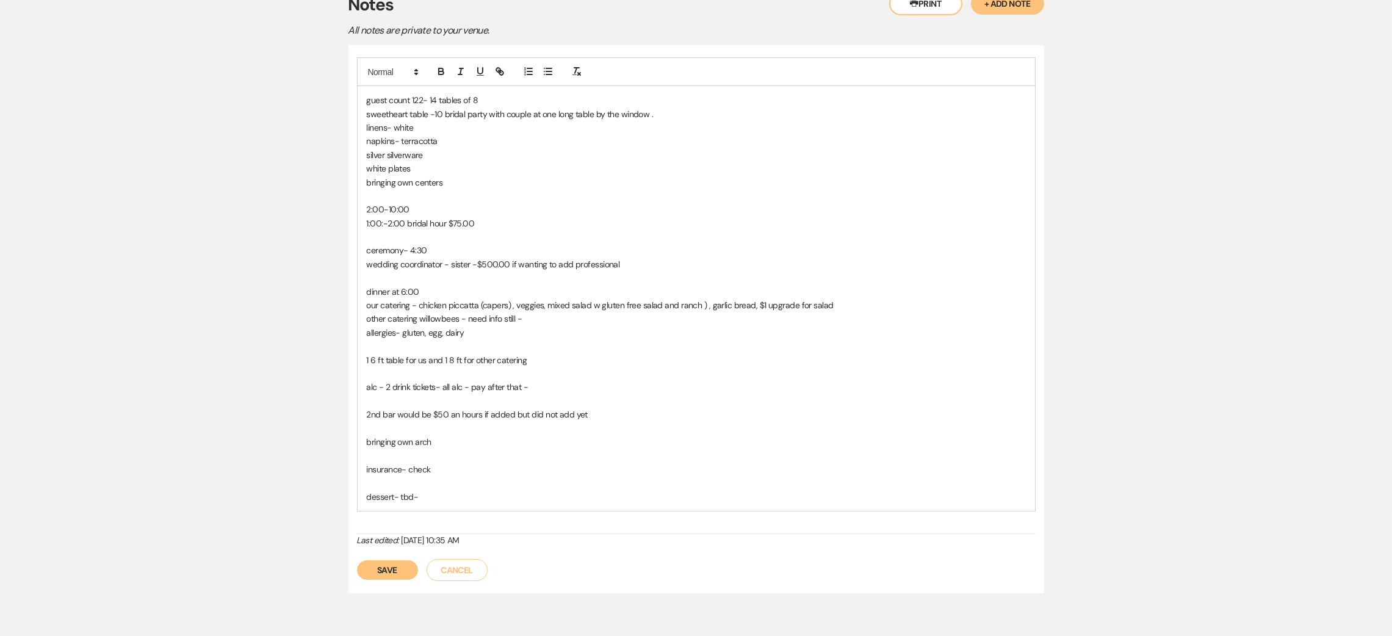
click at [441, 456] on p at bounding box center [696, 454] width 659 height 13
click at [384, 569] on button "Save" at bounding box center [387, 570] width 61 height 20
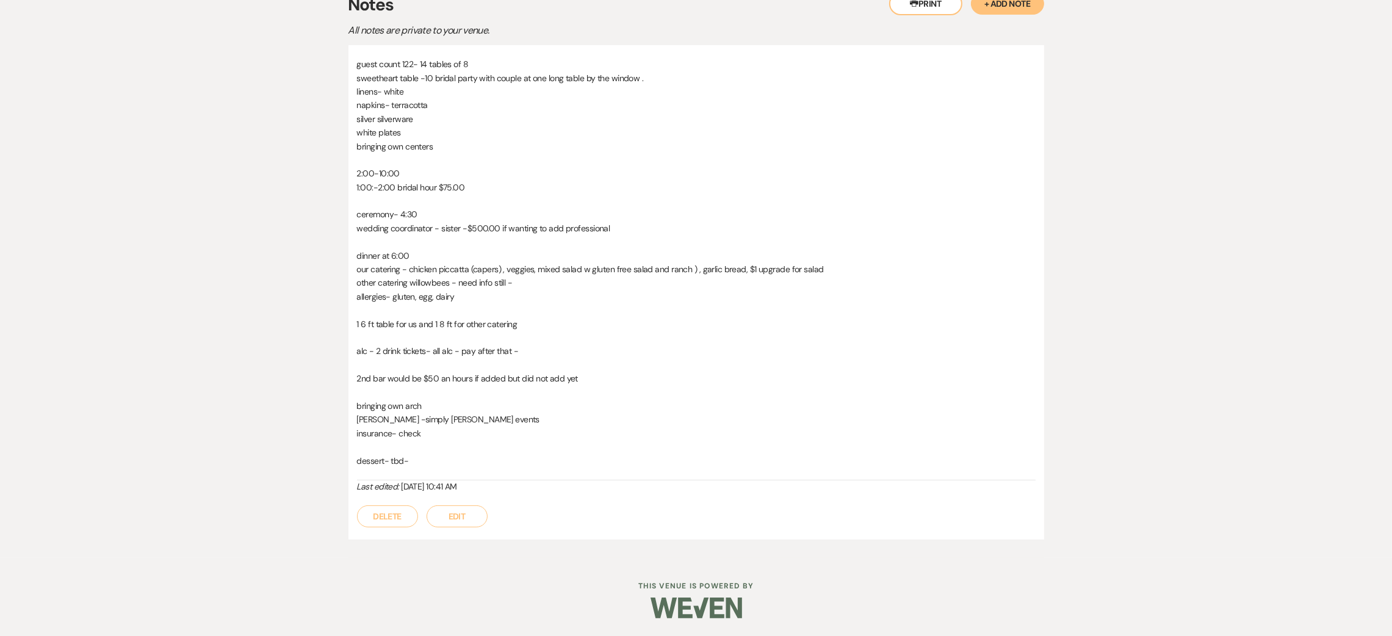
click at [450, 516] on button "Edit" at bounding box center [457, 516] width 61 height 22
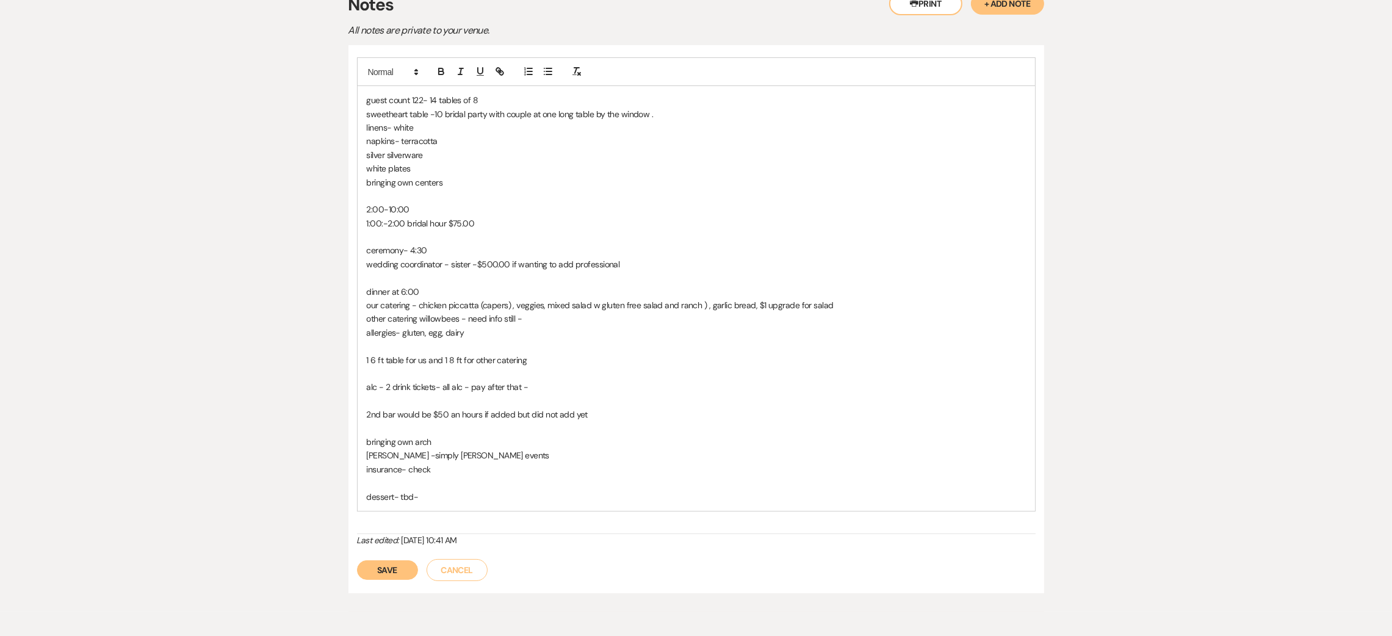
click at [445, 494] on p "dessert- tbd-" at bounding box center [696, 496] width 659 height 13
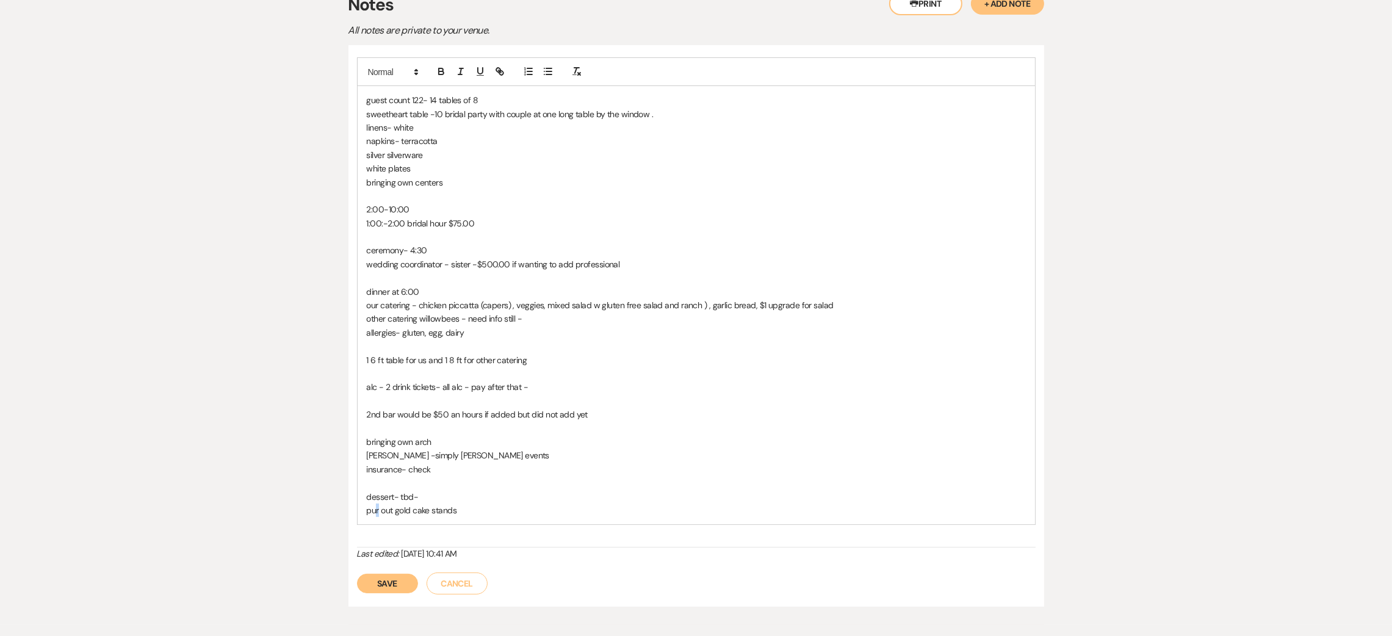
drag, startPoint x: 375, startPoint y: 511, endPoint x: 386, endPoint y: 525, distance: 17.9
click at [384, 524] on div "guest count 122- 14 tables of 8 sweetheart table -10 bridal party with couple a…" at bounding box center [696, 305] width 677 height 438
click at [376, 586] on button "Save" at bounding box center [387, 584] width 61 height 20
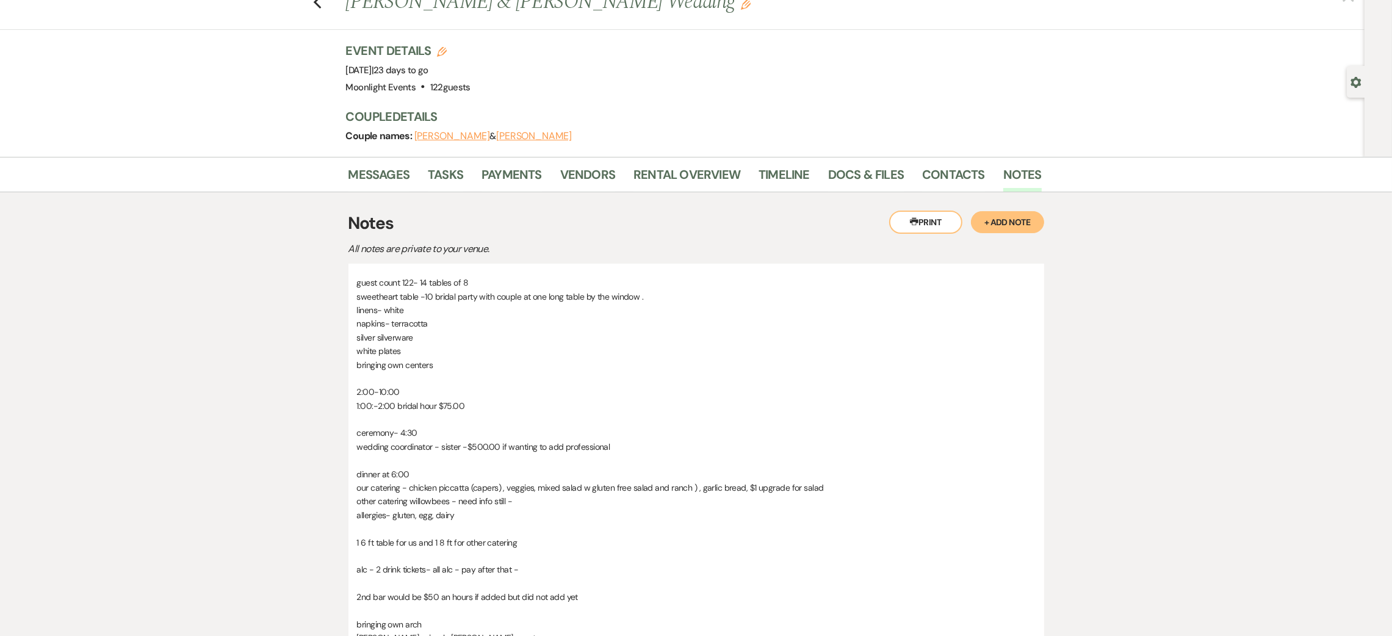
scroll to position [0, 0]
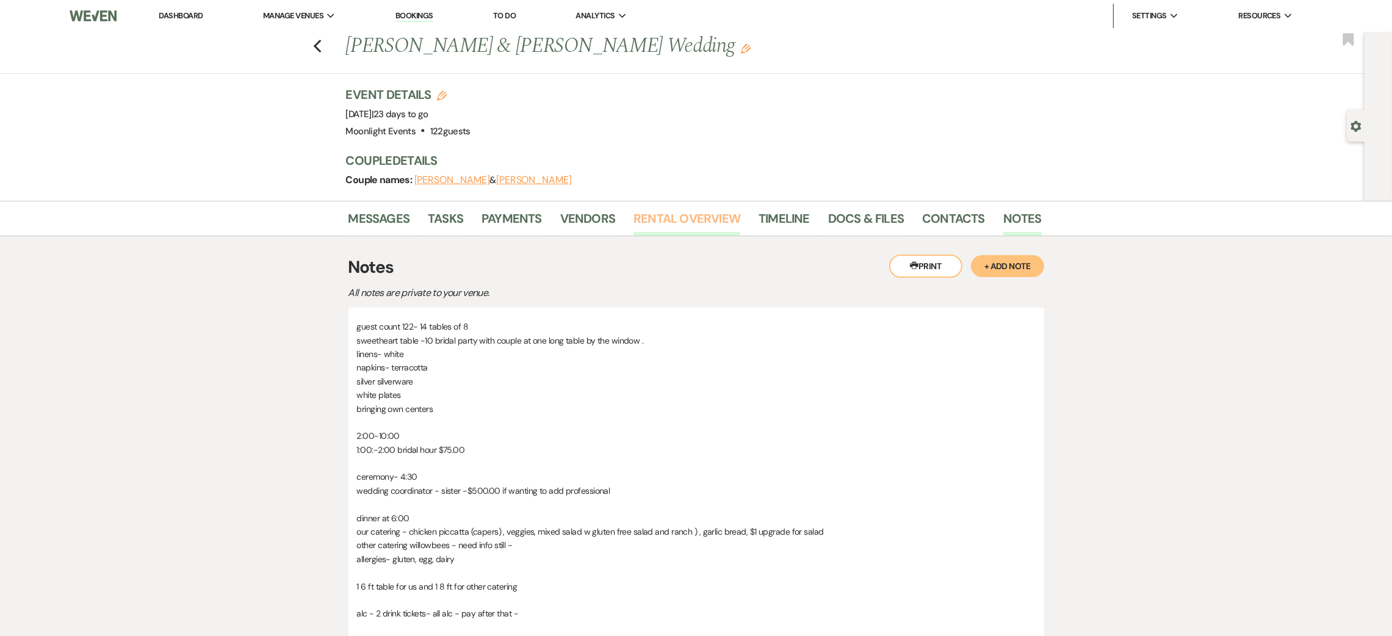
click at [668, 217] on link "Rental Overview" at bounding box center [686, 222] width 107 height 27
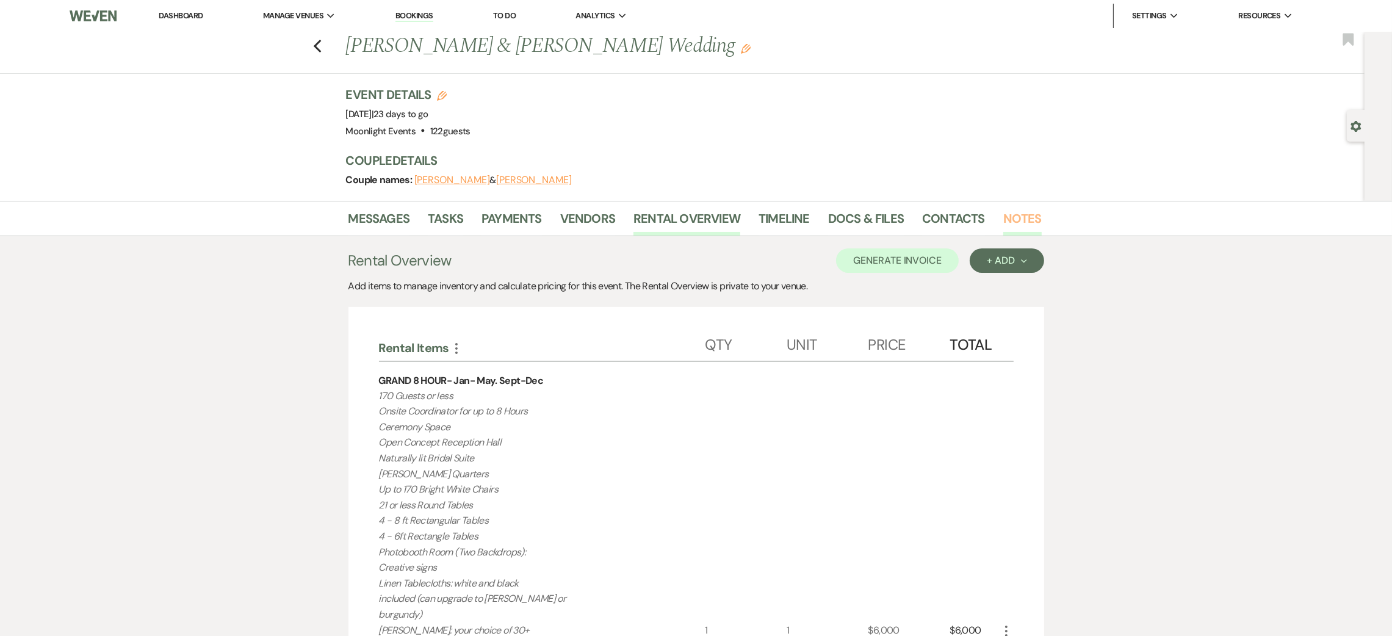
click at [1020, 212] on link "Notes" at bounding box center [1022, 222] width 38 height 27
